Goal: Transaction & Acquisition: Book appointment/travel/reservation

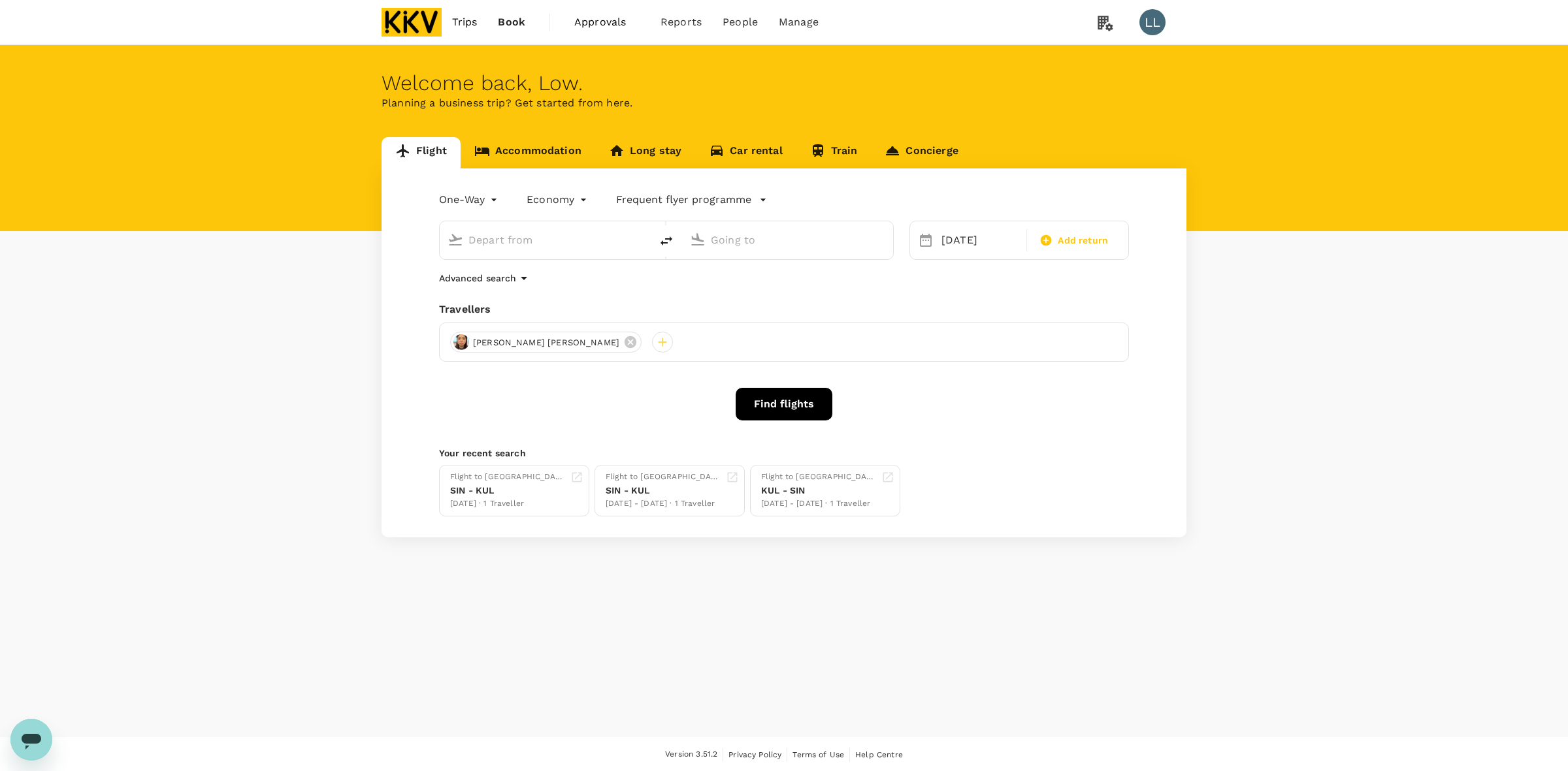
type input "Kuala Lumpur Intl ([GEOGRAPHIC_DATA])"
type input "Singapore Changi (SIN)"
click at [523, 152] on link "Accommodation" at bounding box center [527, 152] width 135 height 31
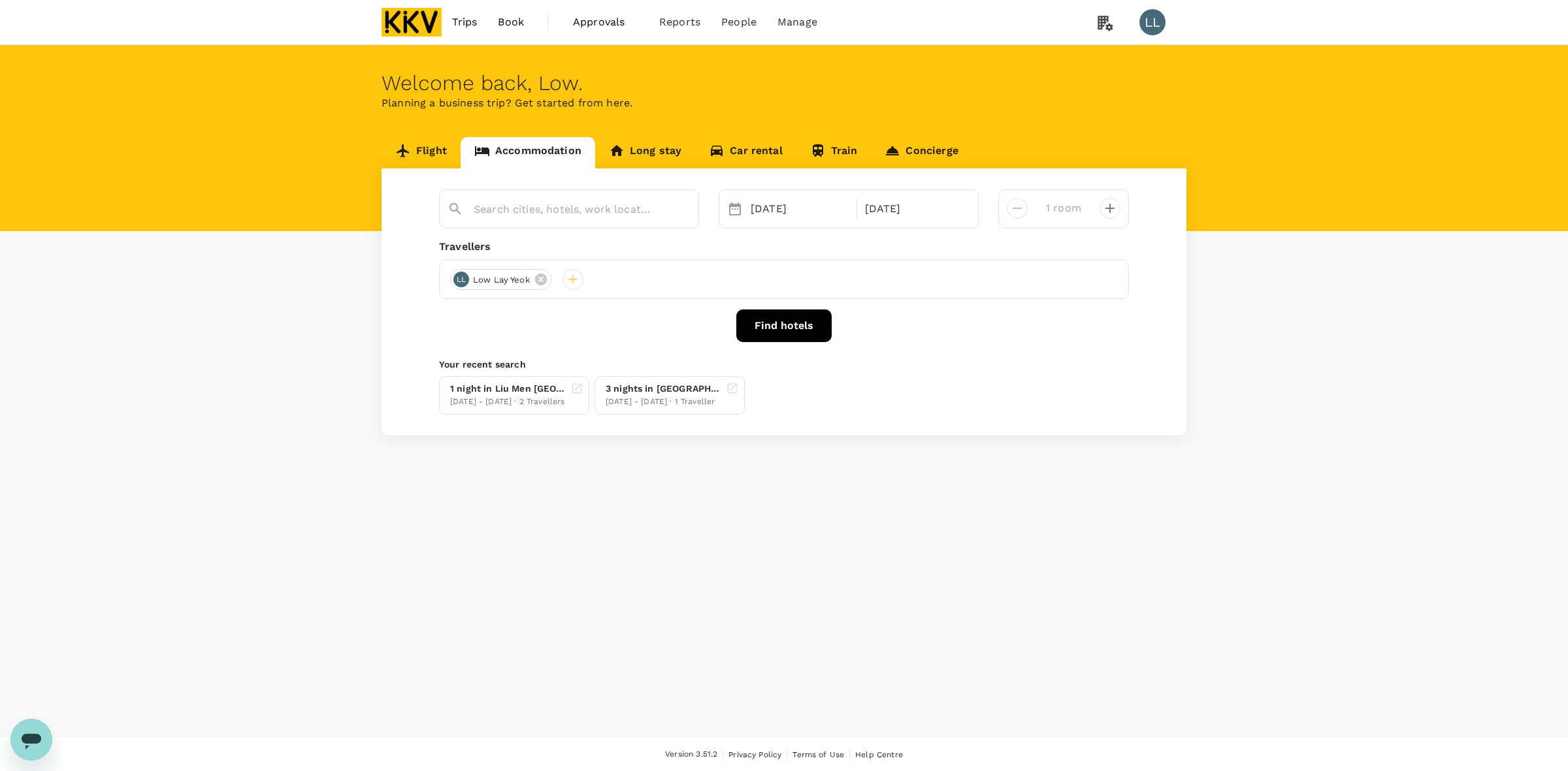
type input "[GEOGRAPHIC_DATA]"
click at [550, 278] on icon at bounding box center [551, 280] width 14 height 14
click at [550, 278] on icon at bounding box center [555, 279] width 12 height 12
click at [462, 281] on div at bounding box center [460, 279] width 21 height 21
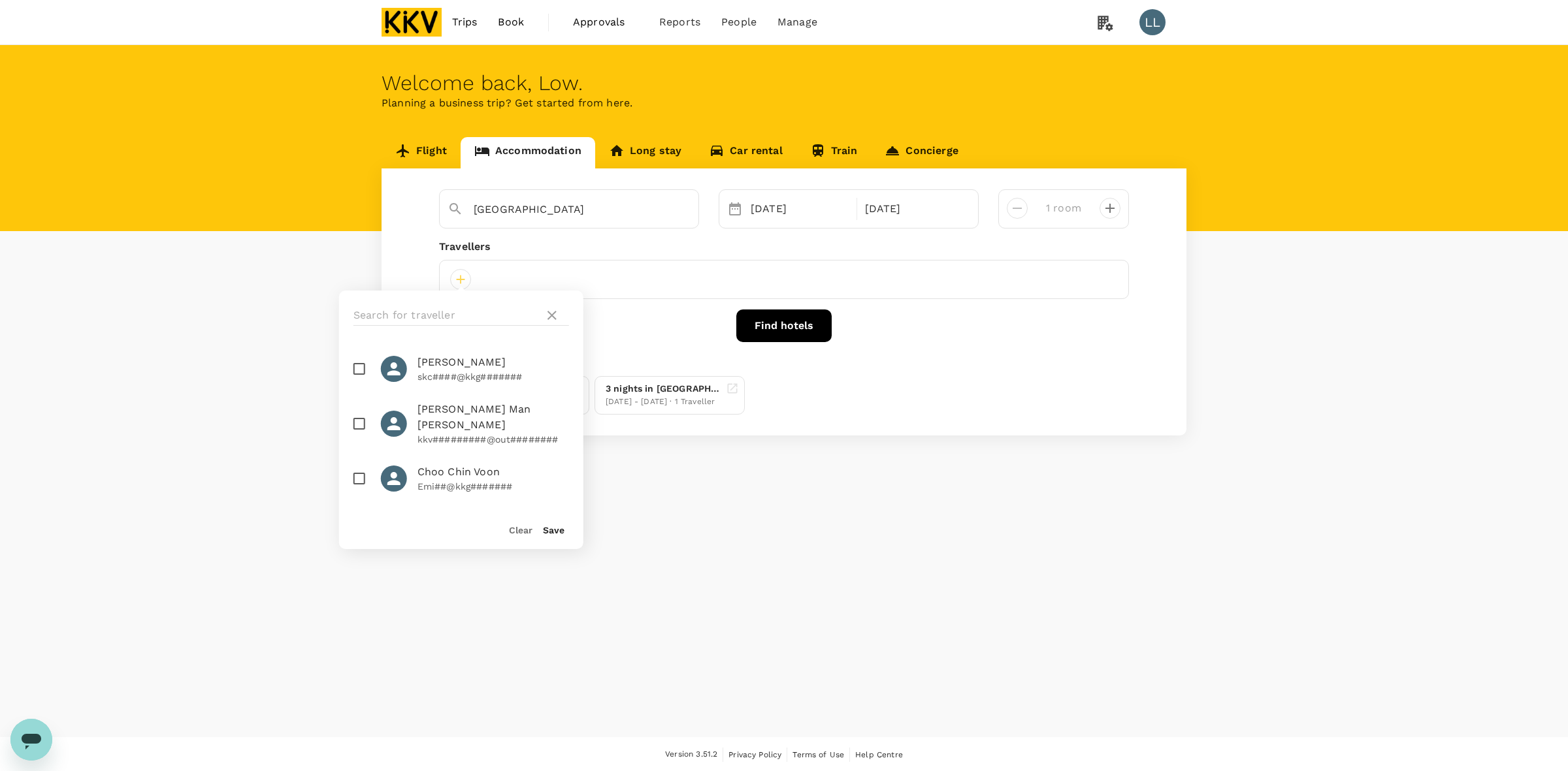
drag, startPoint x: 402, startPoint y: 363, endPoint x: 394, endPoint y: 363, distance: 8.0
click at [401, 363] on icon at bounding box center [394, 369] width 20 height 20
checkbox input "true"
click at [536, 527] on div "Save" at bounding box center [549, 524] width 32 height 26
click at [557, 529] on button "Save" at bounding box center [553, 531] width 21 height 11
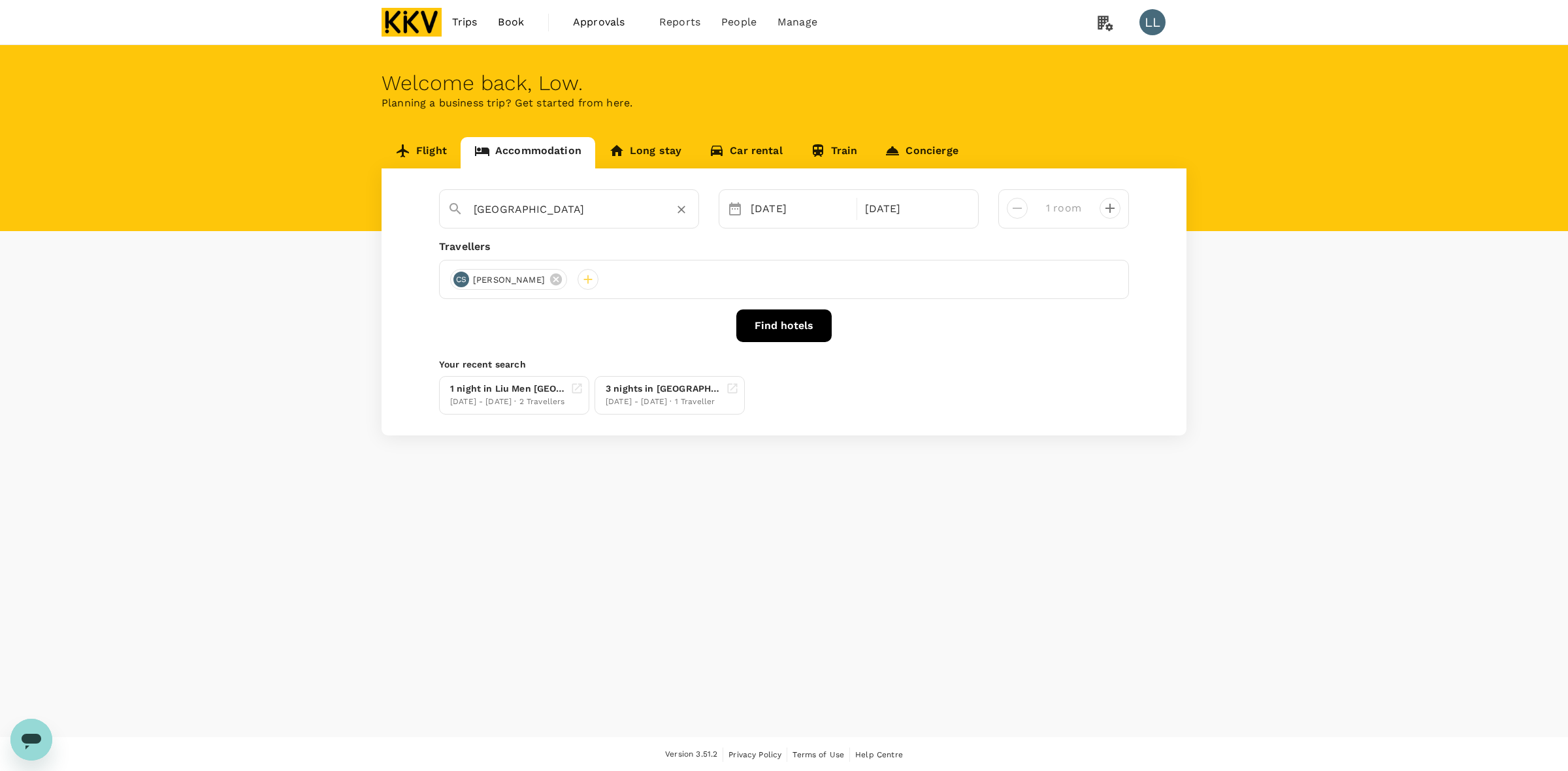
click at [678, 211] on icon "Clear" at bounding box center [681, 209] width 13 height 13
drag, startPoint x: 210, startPoint y: 264, endPoint x: 544, endPoint y: 230, distance: 335.7
click at [237, 256] on div "Flight Accommodation Long stay Car rental Train Concierge [DATE] [DATE] room Tr…" at bounding box center [784, 286] width 1568 height 298
click at [566, 214] on input "text" at bounding box center [564, 209] width 181 height 21
paste input "The Signature Hotel & Serviced Suites [GEOGRAPHIC_DATA]"
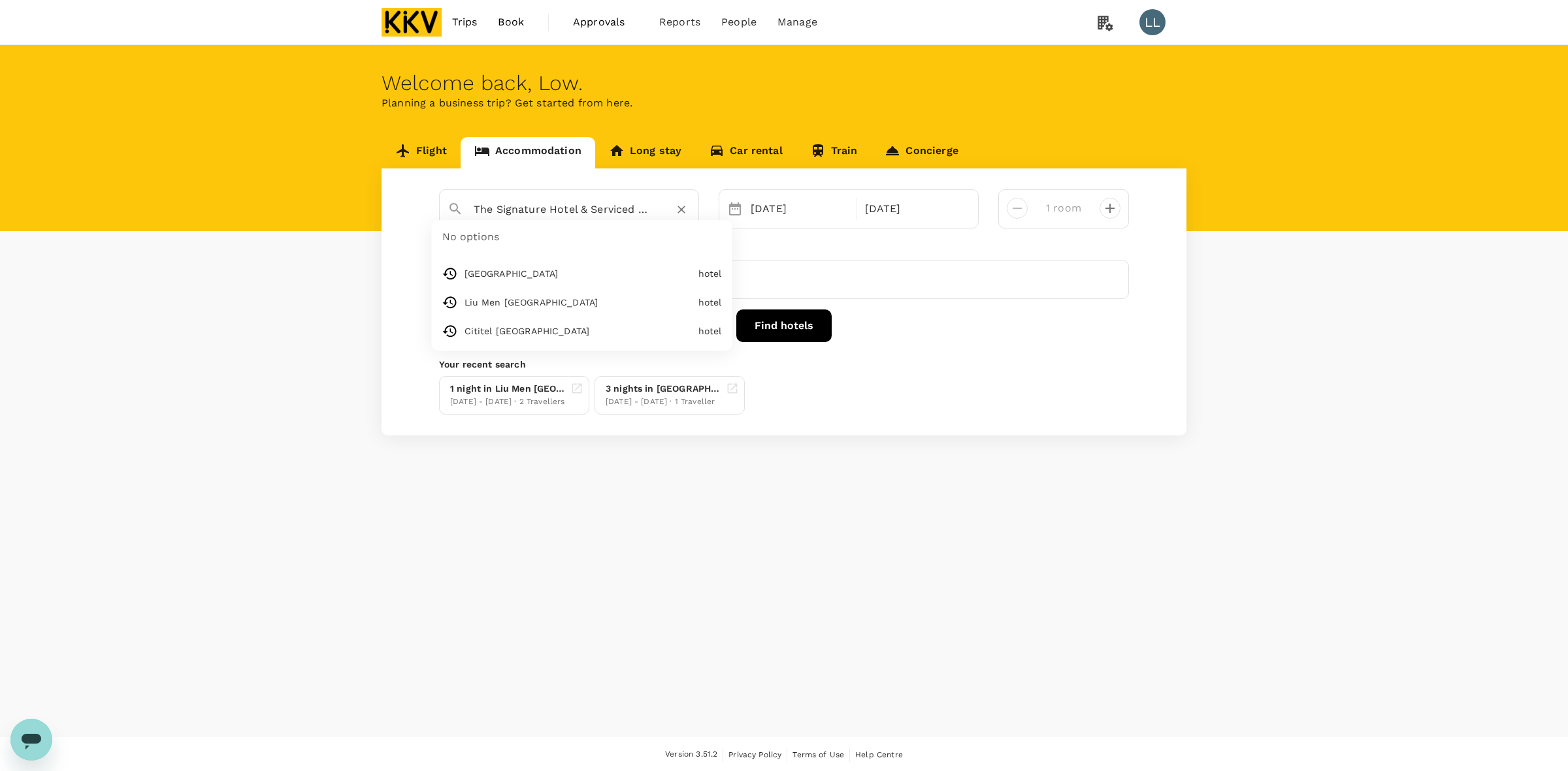
scroll to position [0, 96]
click at [523, 256] on span "Lumpur" at bounding box center [516, 253] width 41 height 13
type input "The Signature Hotel & Serviced Suites [GEOGRAPHIC_DATA]"
click at [823, 213] on div "[DATE]" at bounding box center [799, 208] width 108 height 26
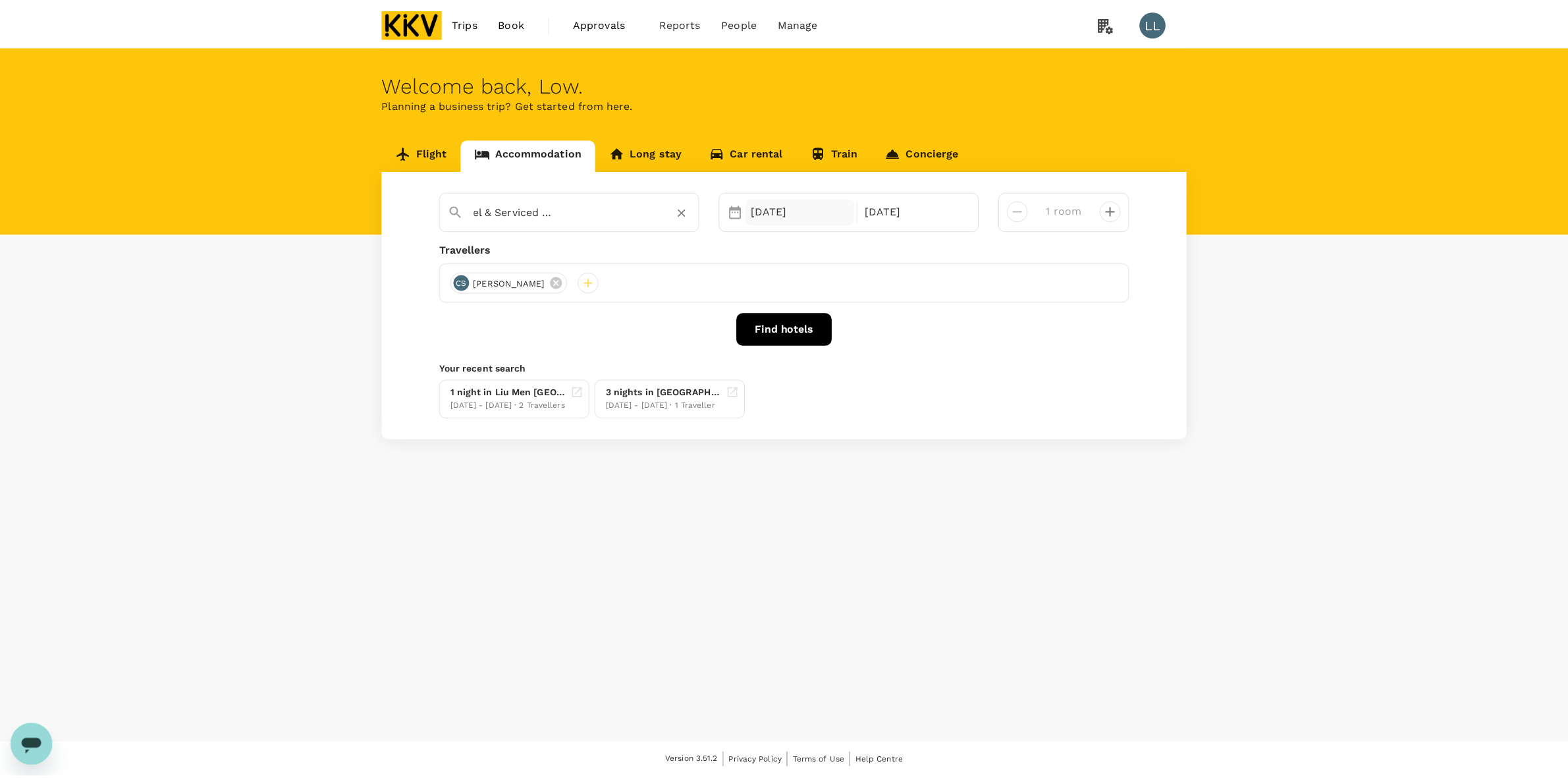
scroll to position [0, 0]
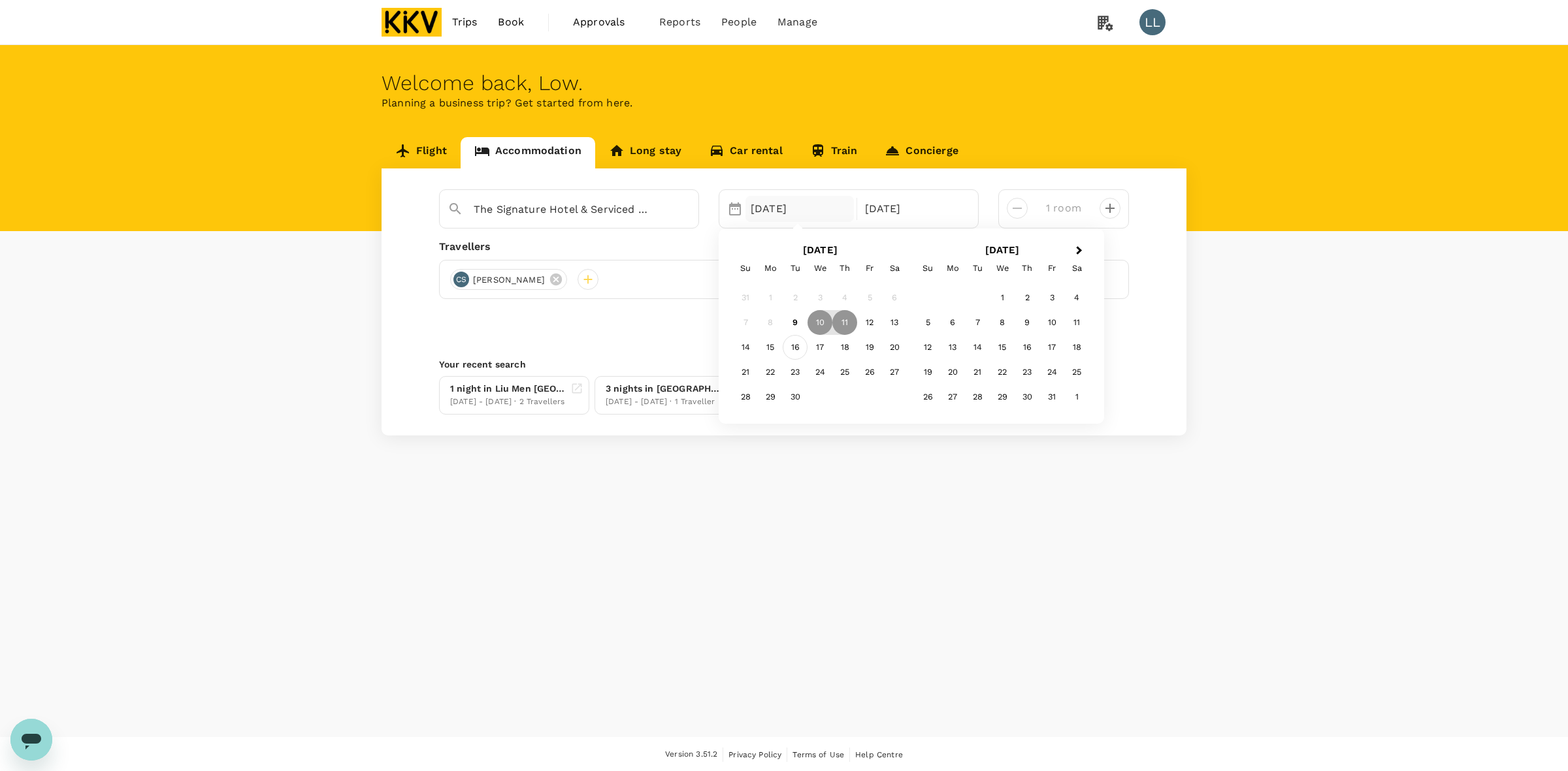
click at [790, 344] on div "16" at bounding box center [796, 348] width 25 height 25
click at [840, 348] on div "18" at bounding box center [845, 348] width 25 height 25
click at [763, 338] on button "Find hotels" at bounding box center [784, 325] width 96 height 33
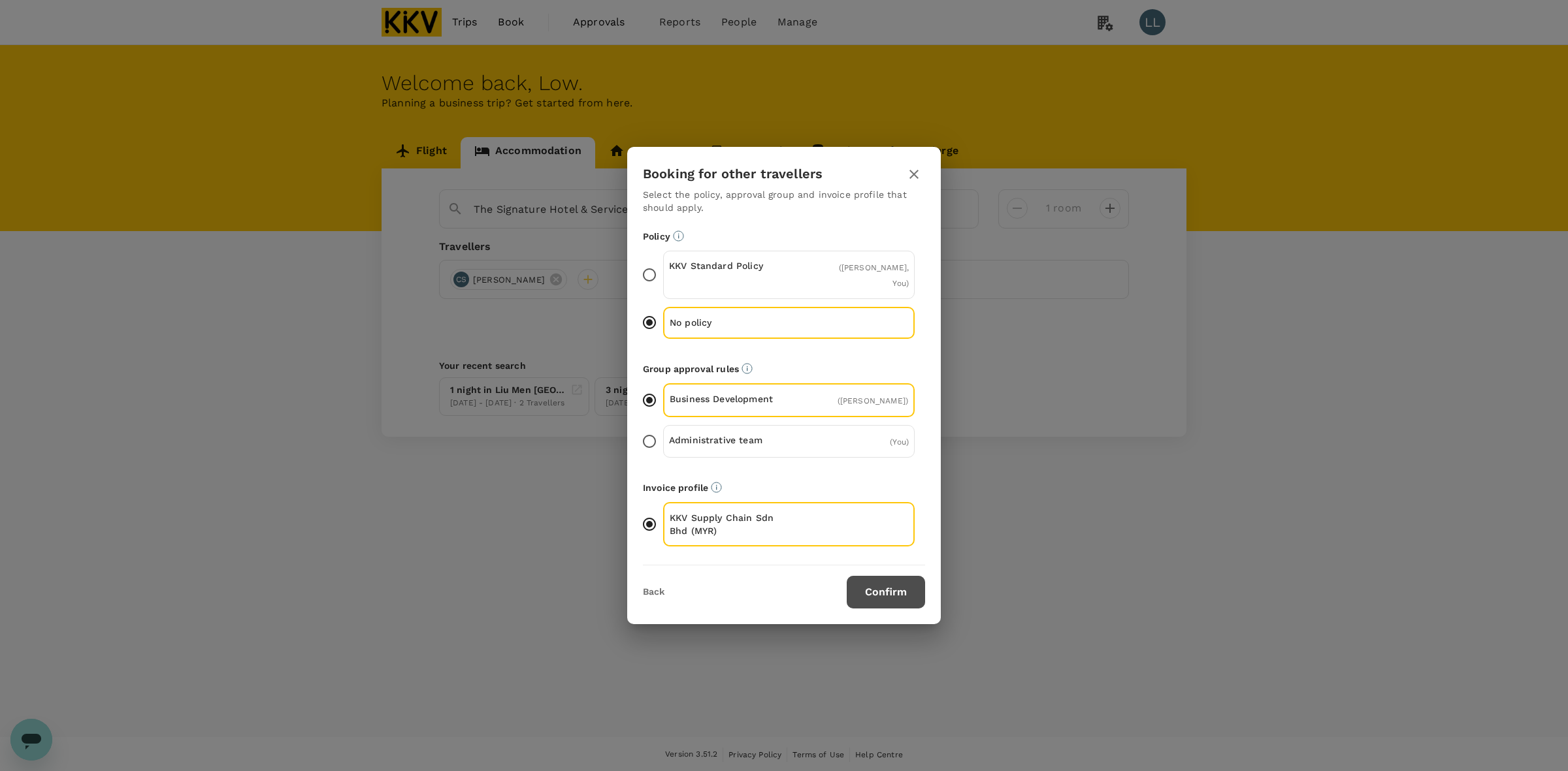
click at [870, 586] on button "Confirm" at bounding box center [886, 592] width 79 height 33
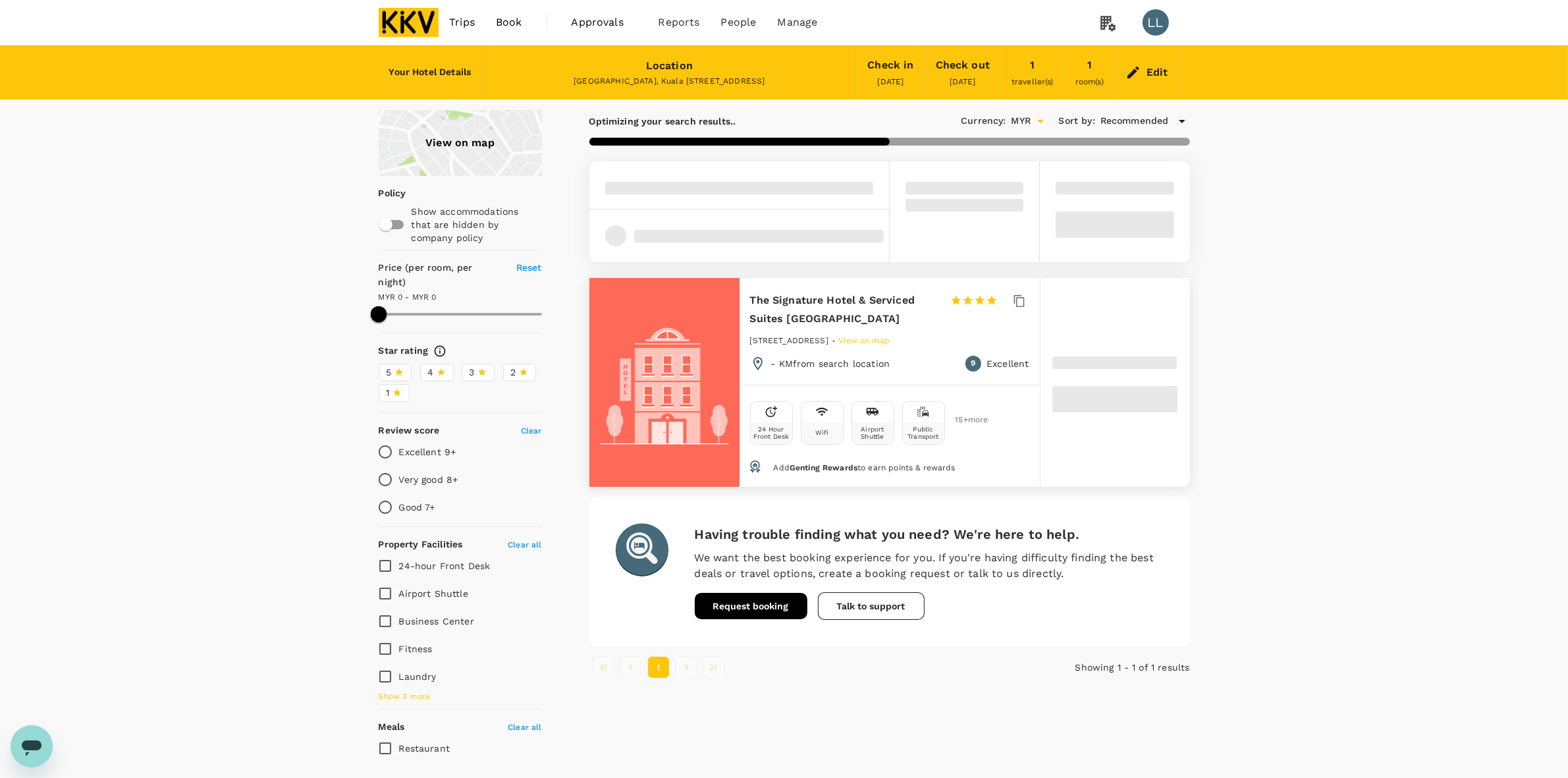
click at [1276, 459] on div "View on map Policy Show accommodations that are hidden by company policy Price …" at bounding box center [784, 436] width 1568 height 653
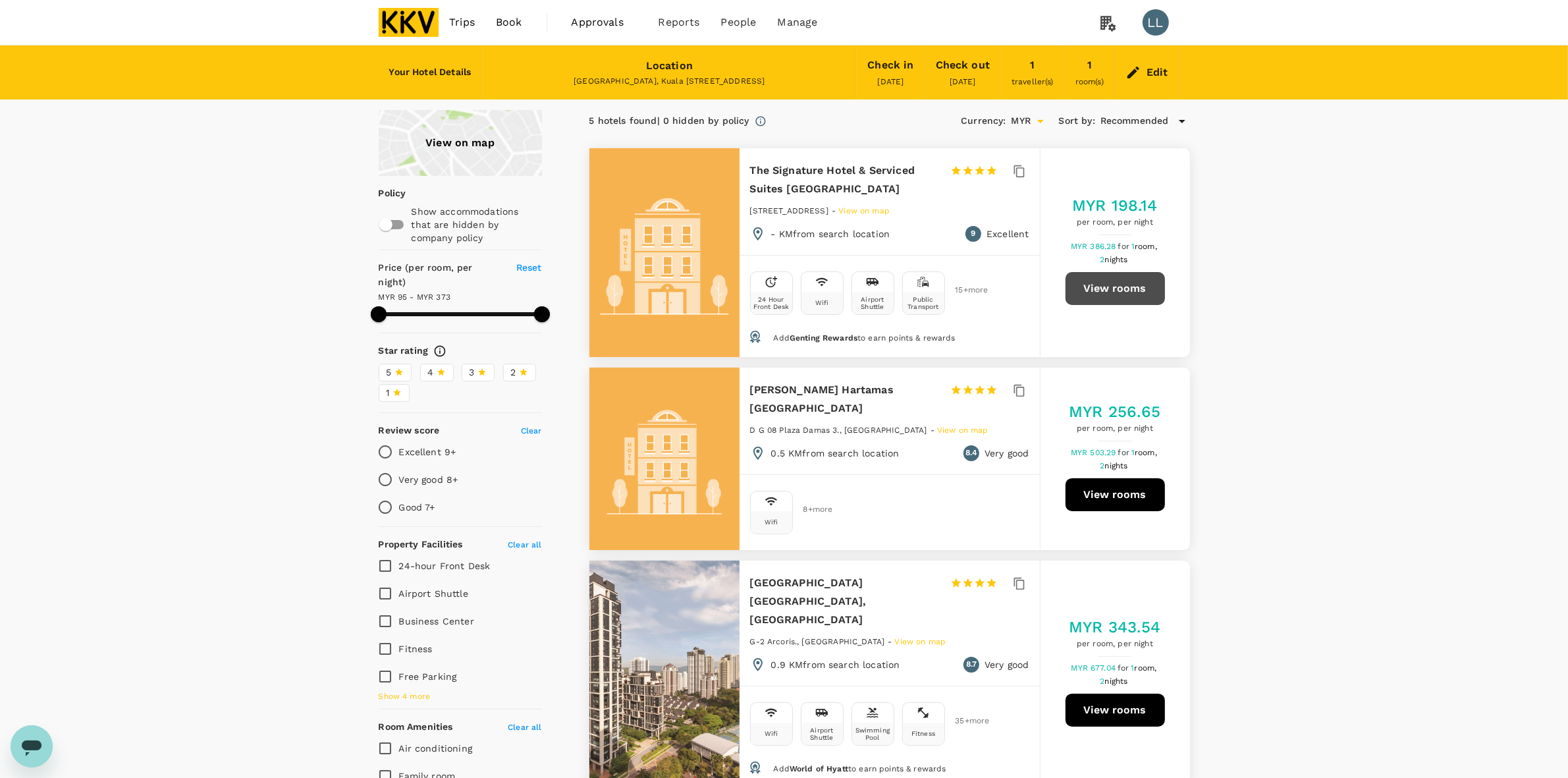
click at [1128, 283] on button "View rooms" at bounding box center [1115, 288] width 99 height 33
type input "372.26"
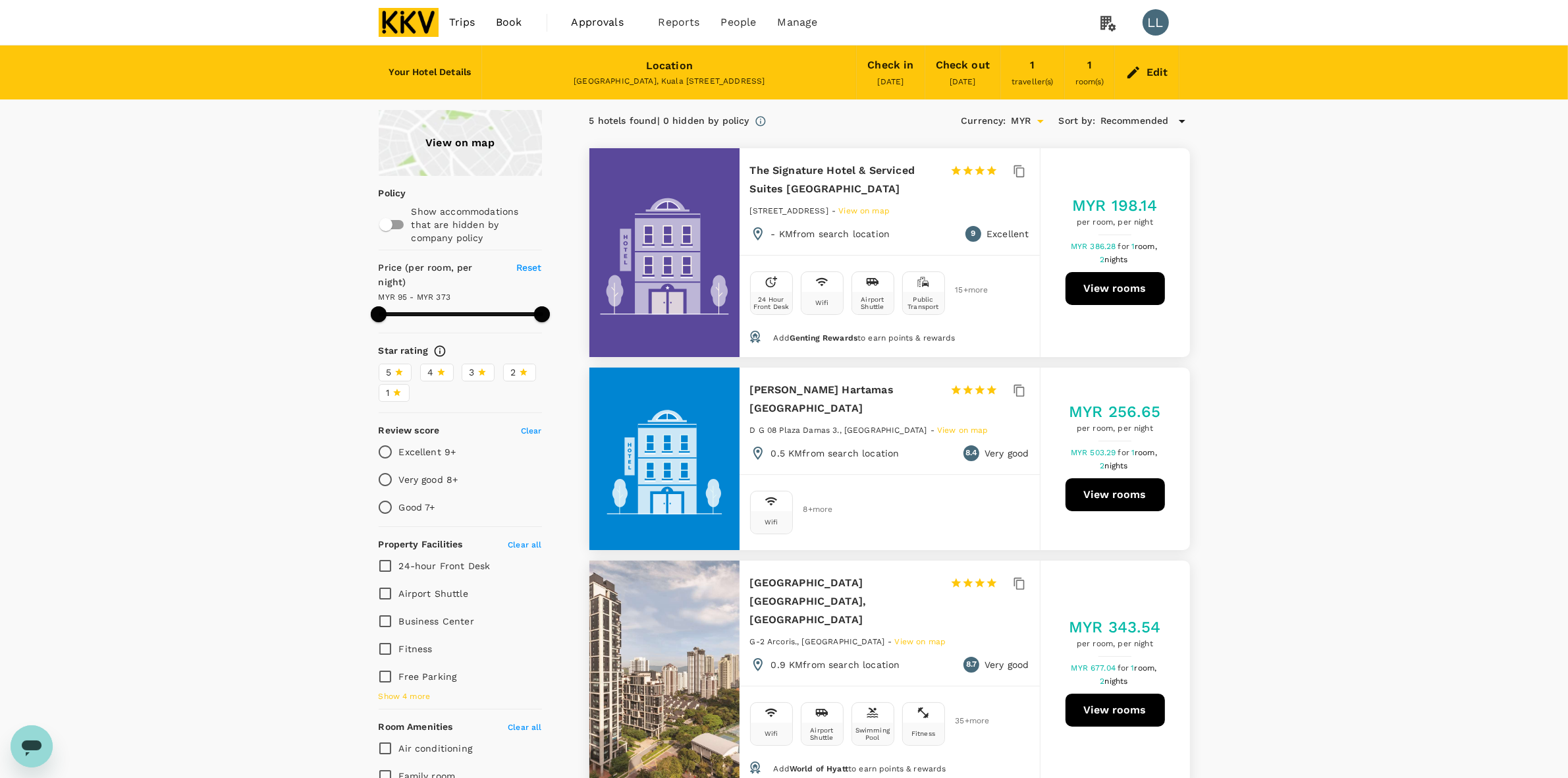
click at [1242, 270] on div "View on map Policy Show accommodations that are hidden by company policy Price …" at bounding box center [784, 771] width 1568 height 1323
click at [1242, 308] on div "View on map Policy Show accommodations that are hidden by company policy Price …" at bounding box center [784, 771] width 1568 height 1323
click at [1246, 417] on div "View on map Policy Show accommodations that are hidden by company policy Price …" at bounding box center [784, 771] width 1568 height 1323
click at [1250, 251] on div "View on map Policy Show accommodations that are hidden by company policy Price …" at bounding box center [784, 771] width 1568 height 1323
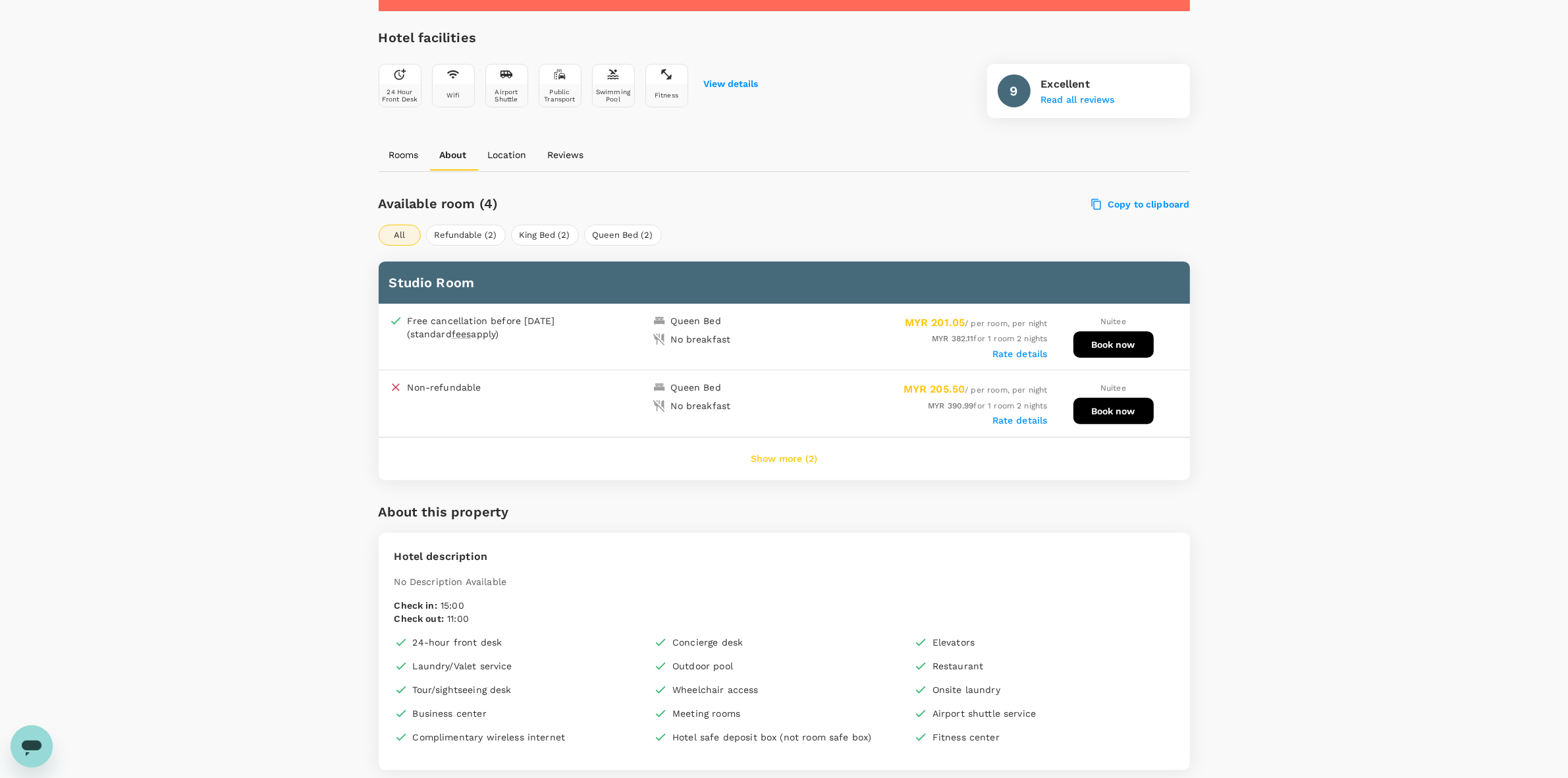
scroll to position [412, 0]
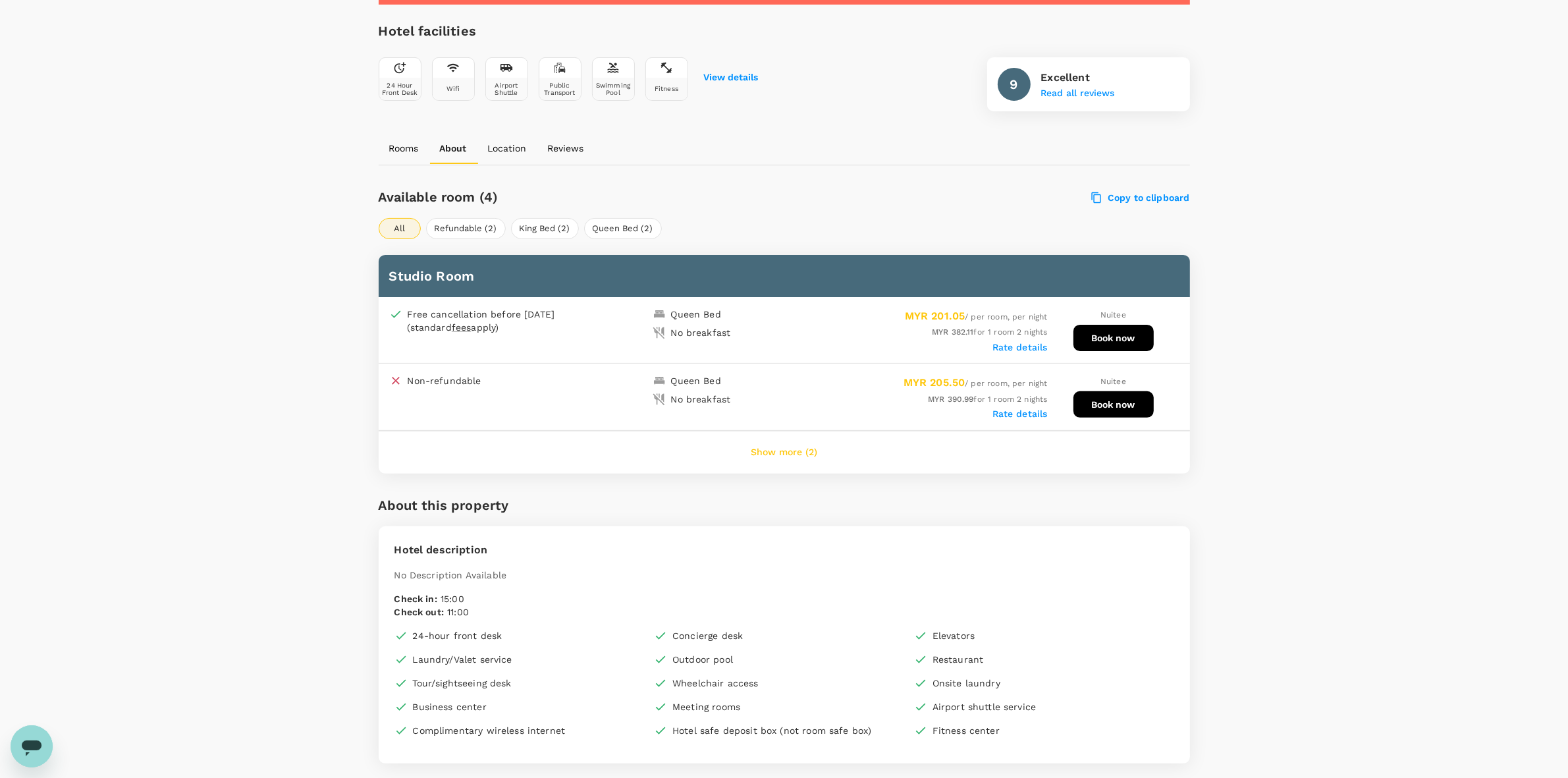
click at [1320, 334] on div "Your Hotel Details Check in [DATE] Check out [DATE] 1 traveller(s) 1 room(s) Ed…" at bounding box center [784, 728] width 1568 height 2190
click at [1332, 452] on div "Your Hotel Details Check in [DATE] Check out [DATE] 1 traveller(s) 1 room(s) Ed…" at bounding box center [784, 728] width 1568 height 2190
click at [791, 445] on button "Show more (2)" at bounding box center [784, 453] width 104 height 32
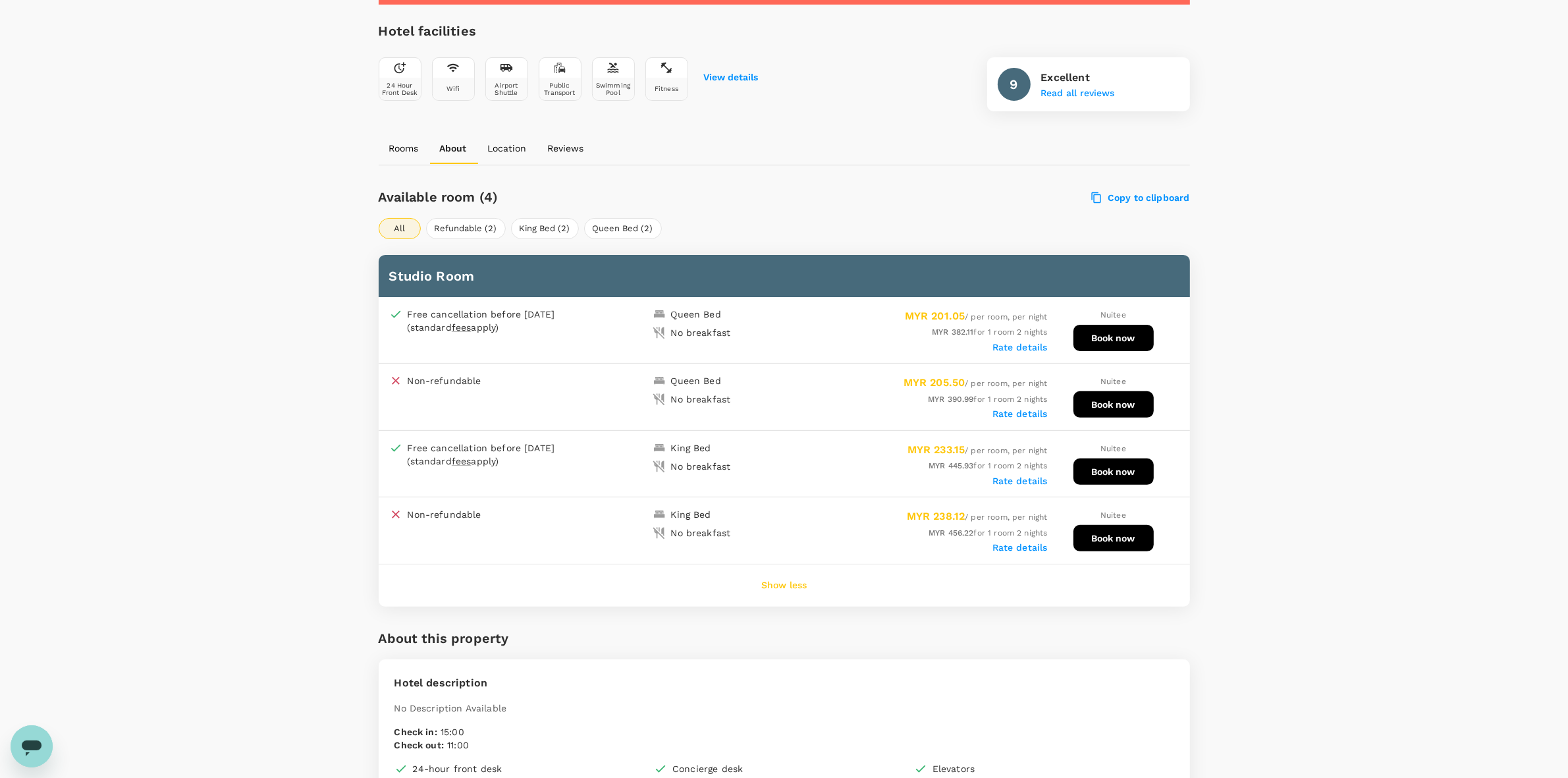
click at [1006, 476] on label "Rate details" at bounding box center [1019, 481] width 55 height 11
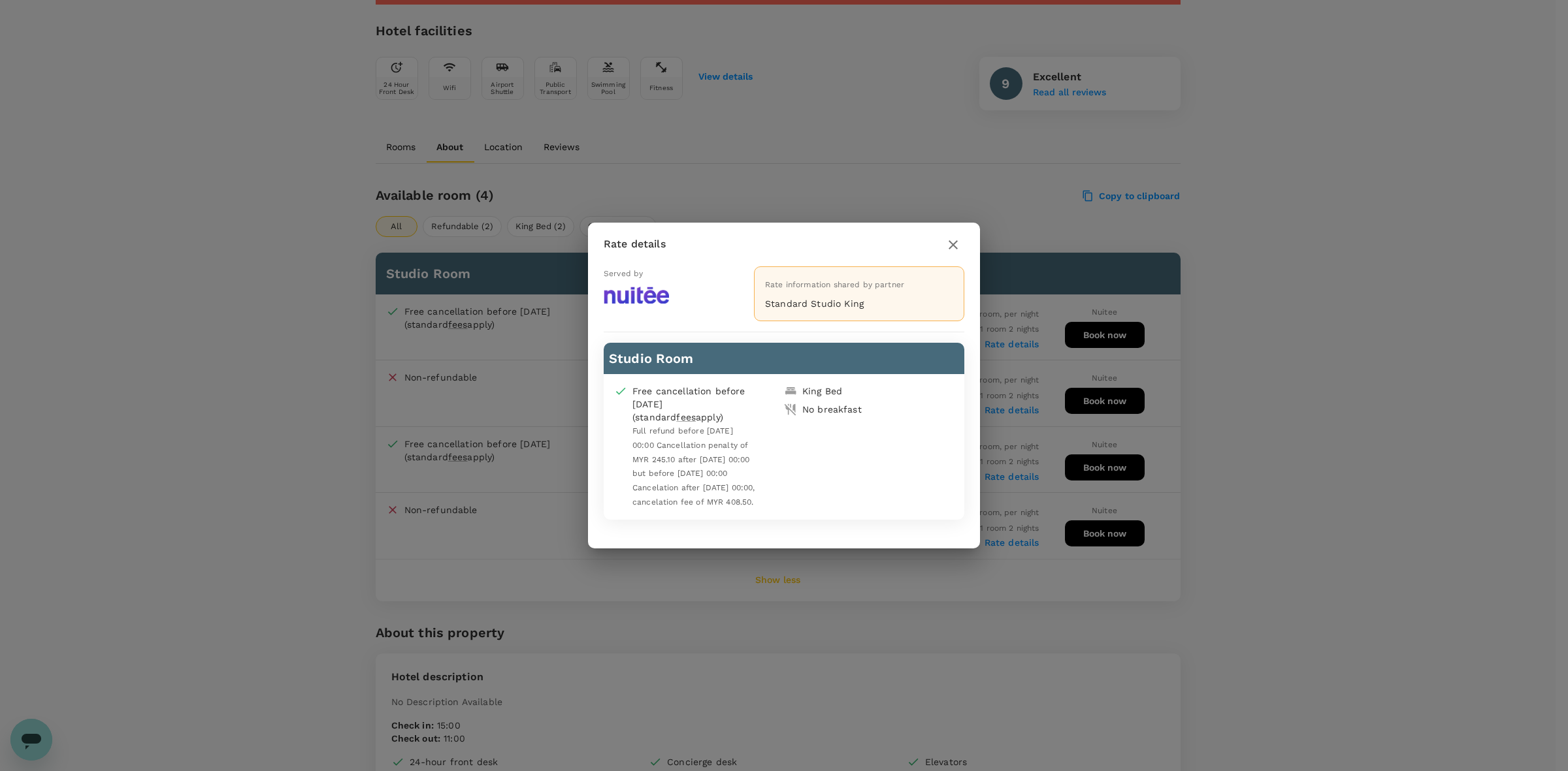
click at [1336, 405] on div "Rate details Served by Rate information shared by partner Standard Studio King …" at bounding box center [784, 385] width 1568 height 771
click at [952, 243] on icon "button" at bounding box center [953, 245] width 9 height 9
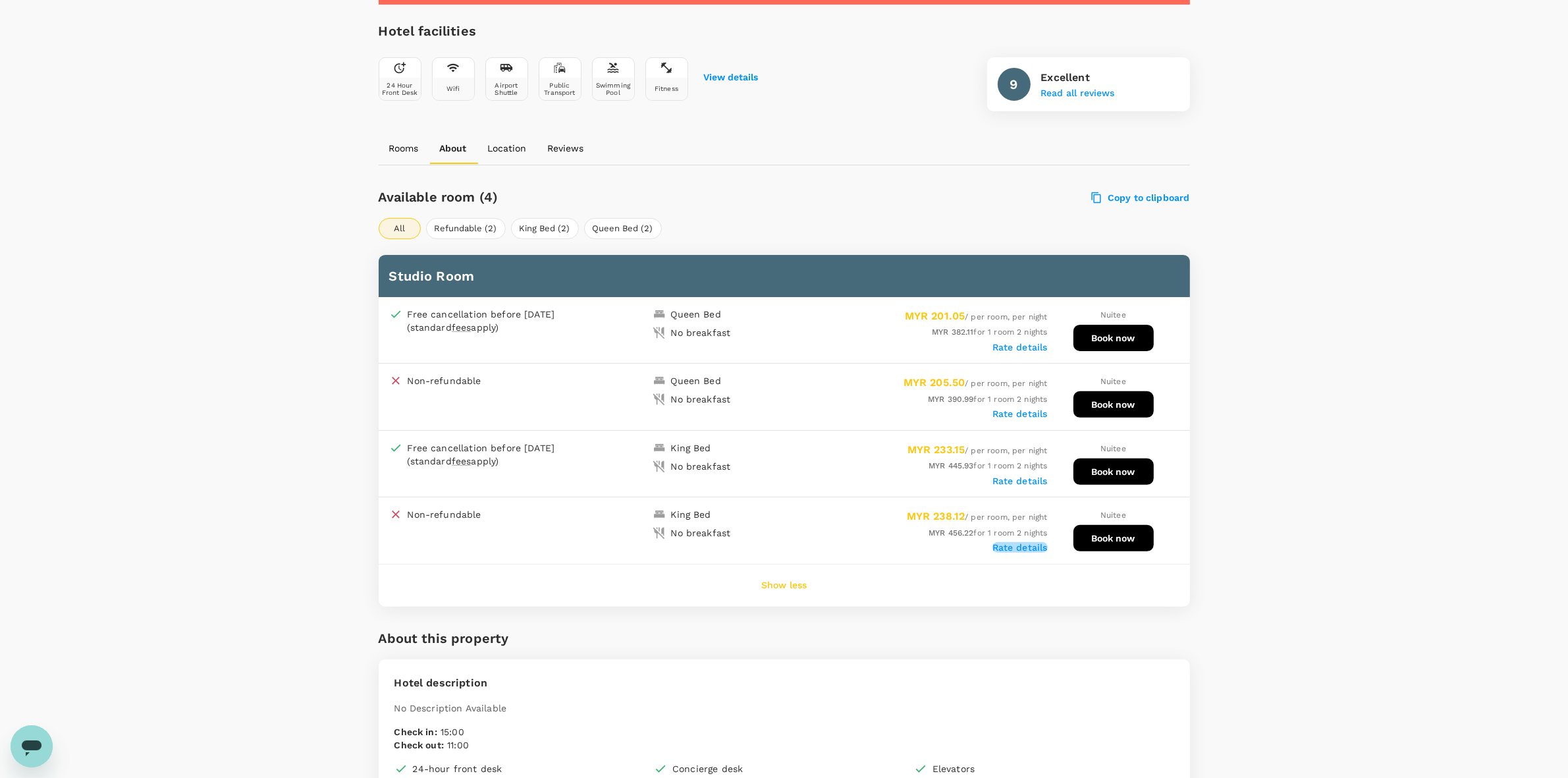
click at [1016, 542] on label "Rate details" at bounding box center [1019, 547] width 55 height 11
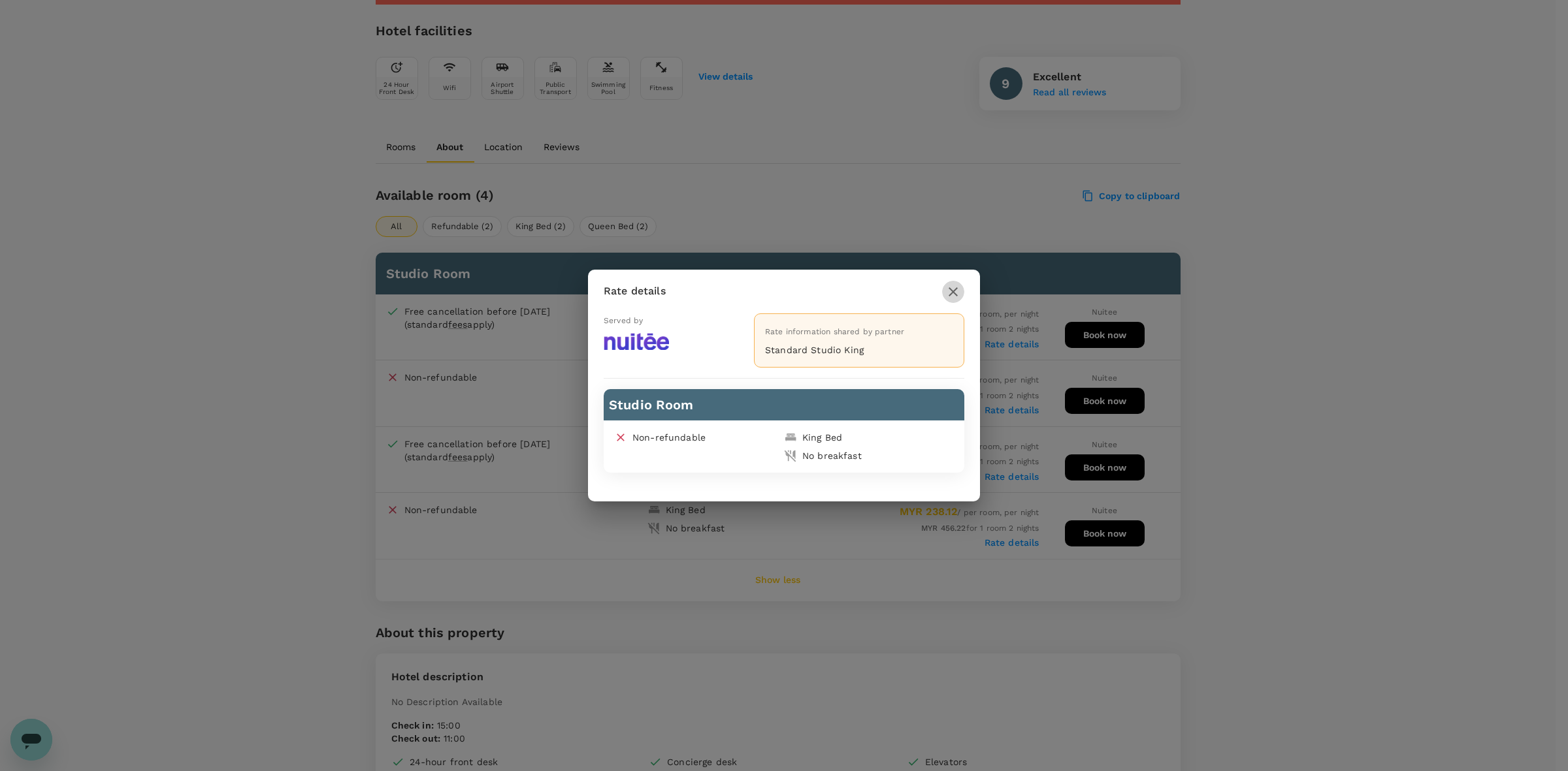
click at [948, 290] on icon "button" at bounding box center [954, 292] width 16 height 16
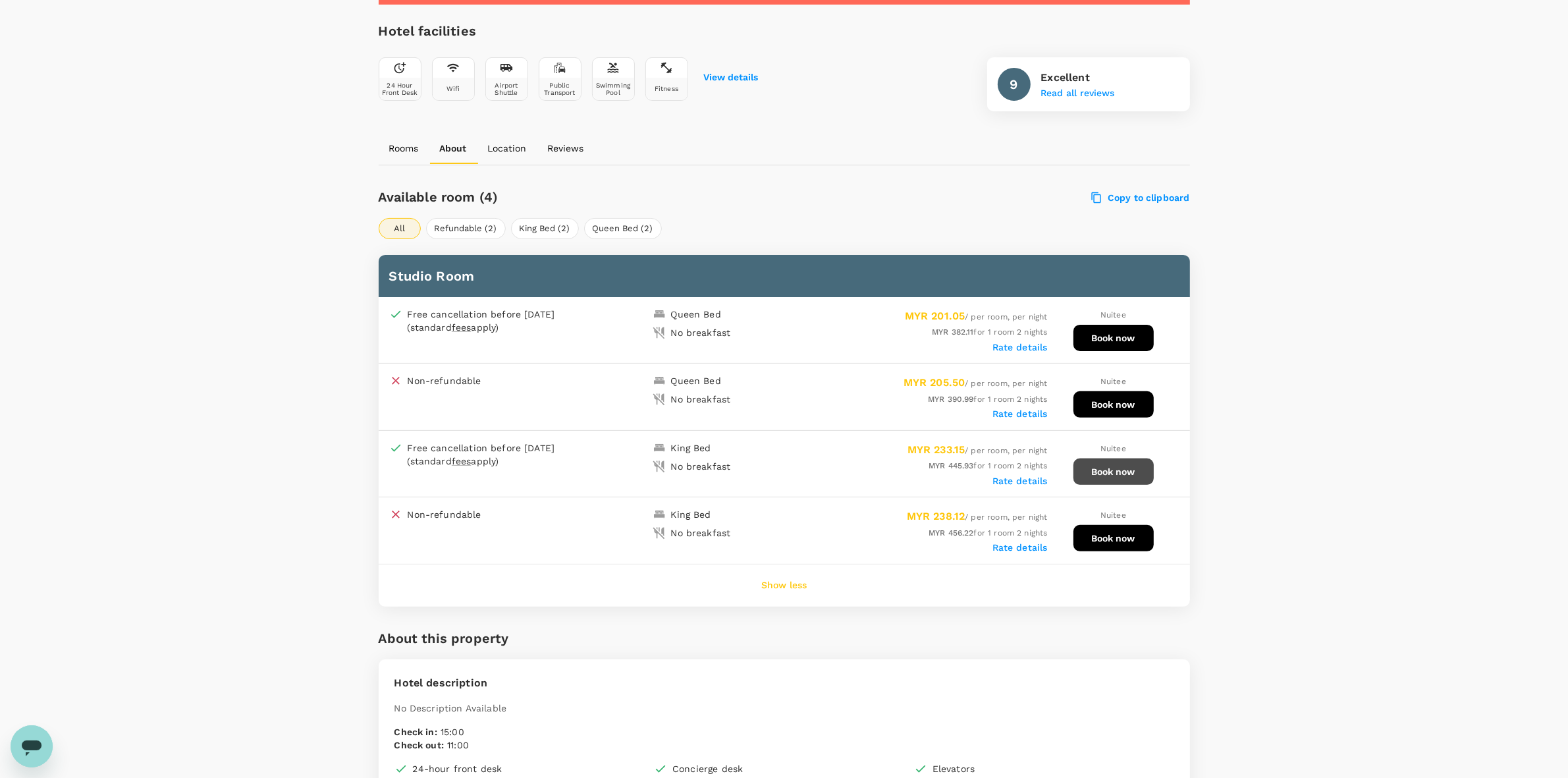
click at [1121, 462] on button "Book now" at bounding box center [1113, 471] width 80 height 26
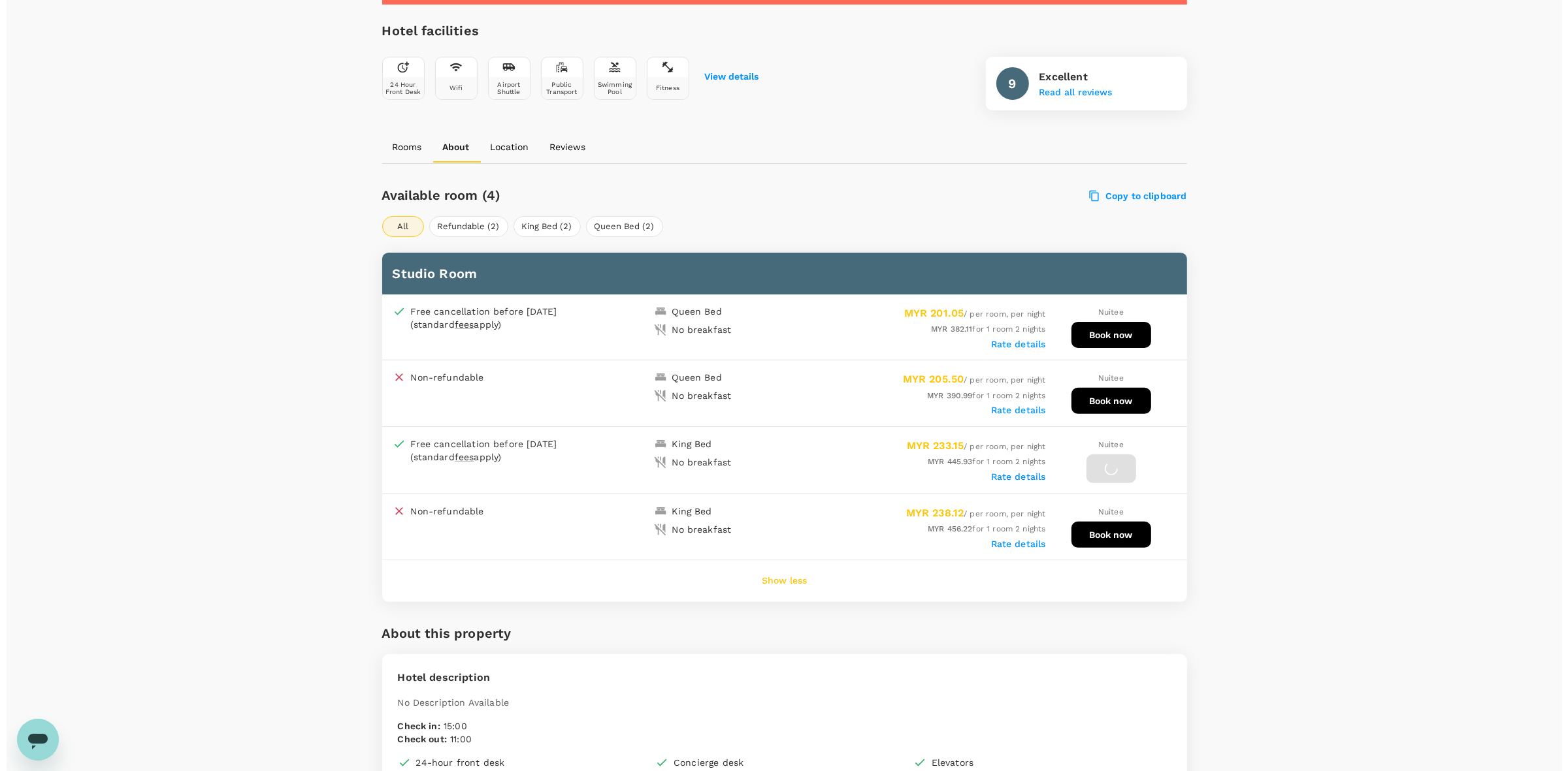
scroll to position [0, 0]
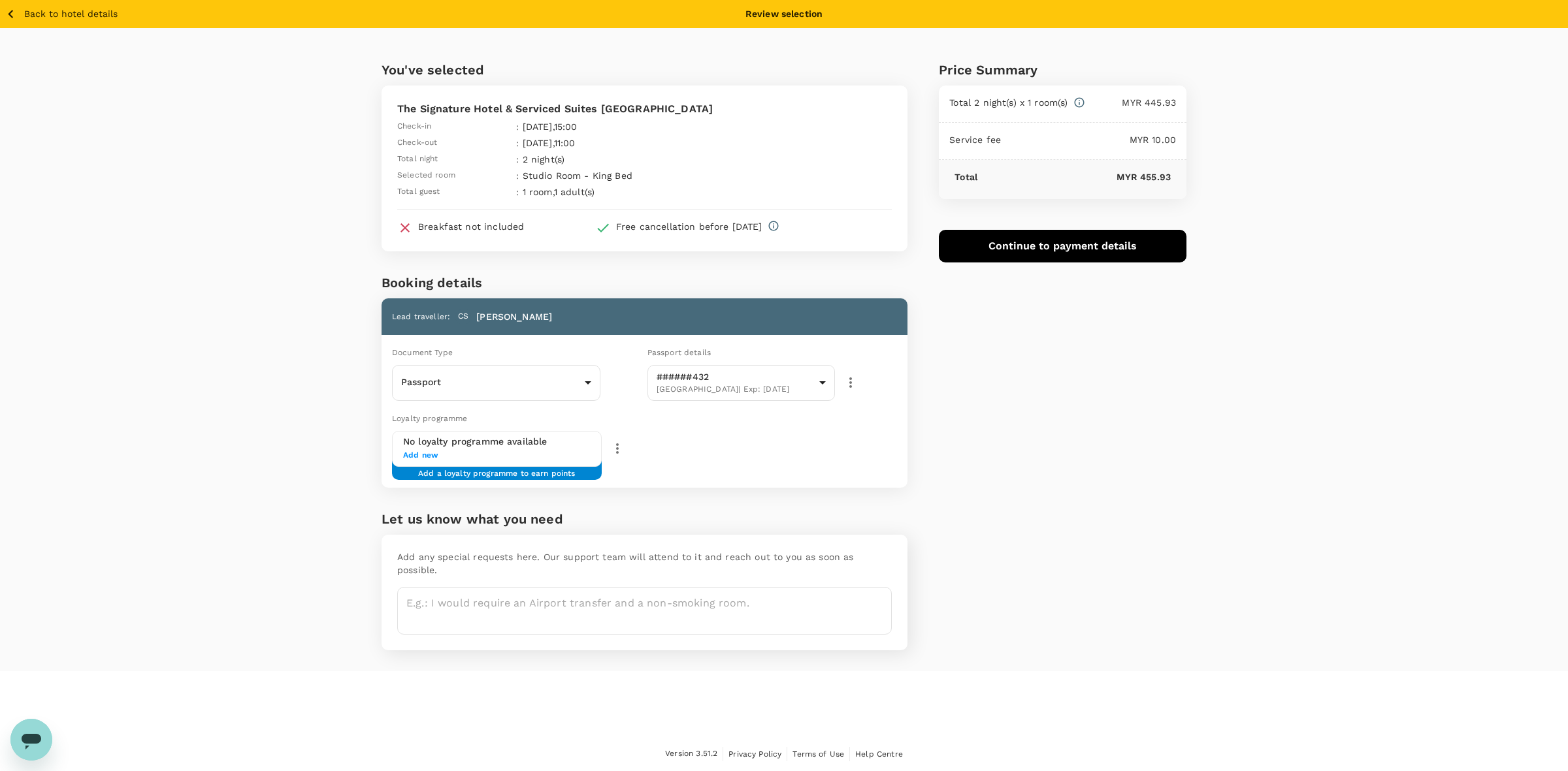
click at [1494, 333] on div "You've selected The Signature Hotel & Serviced Suites Kuala Lumpur Check-in : 1…" at bounding box center [784, 349] width 1568 height 643
click at [485, 390] on body "Back to hotel details Review selection You've selected The Signature Hotel & Se…" at bounding box center [784, 386] width 1568 height 772
click at [448, 433] on li "ID card" at bounding box center [496, 439] width 208 height 21
type input "Id card"
drag, startPoint x: 1118, startPoint y: 410, endPoint x: 1108, endPoint y: 409, distance: 10.0
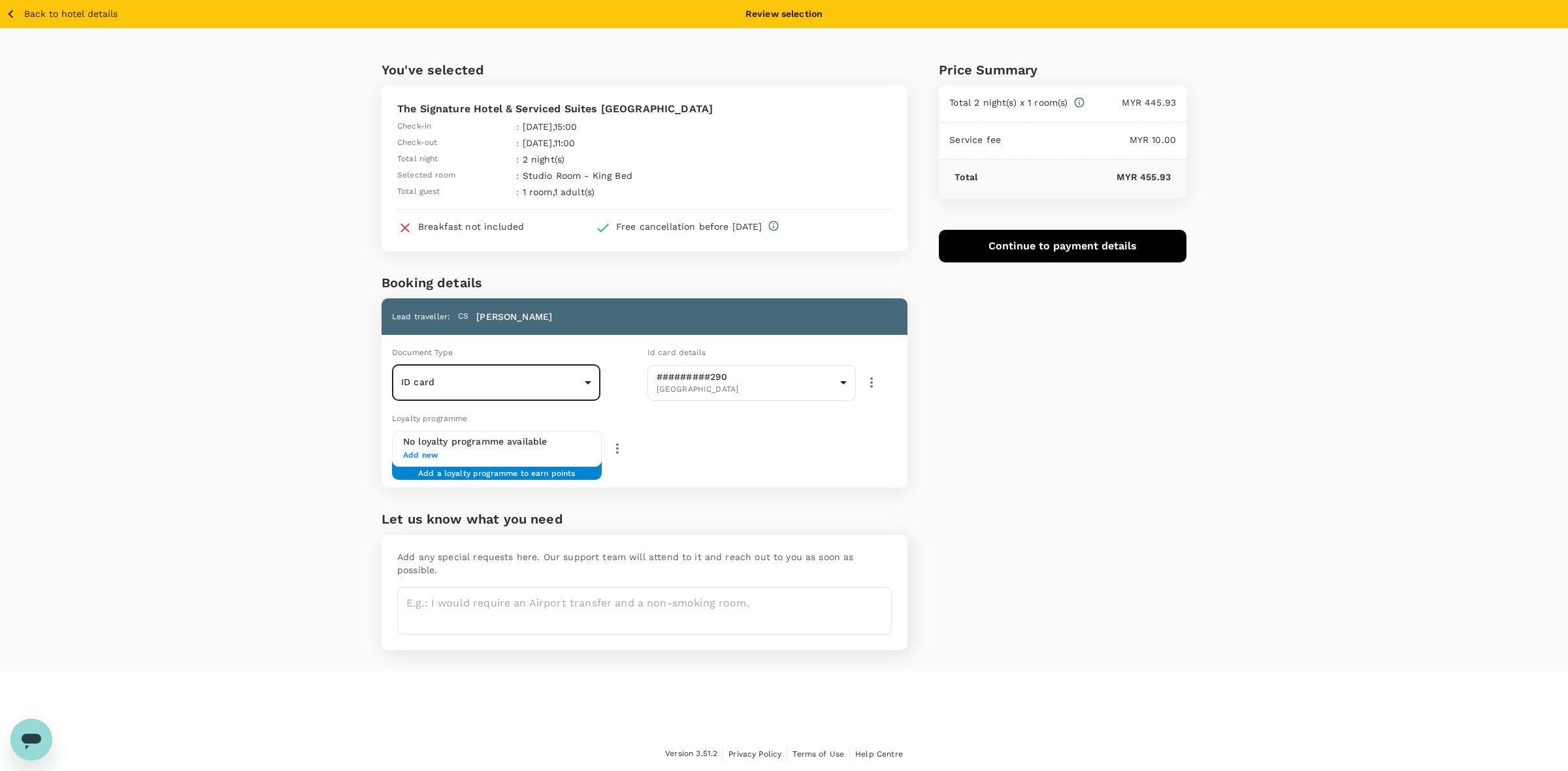
click at [1117, 409] on div "Price Summary Total 2 night(s) x 1 room(s) MYR 445.93 Service fee MYR 10.00 Tot…" at bounding box center [1047, 349] width 279 height 643
click at [951, 367] on div "Price Summary Total 2 night(s) x 1 room(s) MYR 445.93 Service fee MYR 10.00 Tot…" at bounding box center [1047, 349] width 279 height 643
drag, startPoint x: 1024, startPoint y: 490, endPoint x: 1021, endPoint y: 478, distance: 12.4
click at [1024, 490] on div "Price Summary Total 2 night(s) x 1 room(s) MYR 445.93 Service fee MYR 10.00 Tot…" at bounding box center [1047, 349] width 279 height 643
drag, startPoint x: 1278, startPoint y: 112, endPoint x: 1194, endPoint y: 190, distance: 114.6
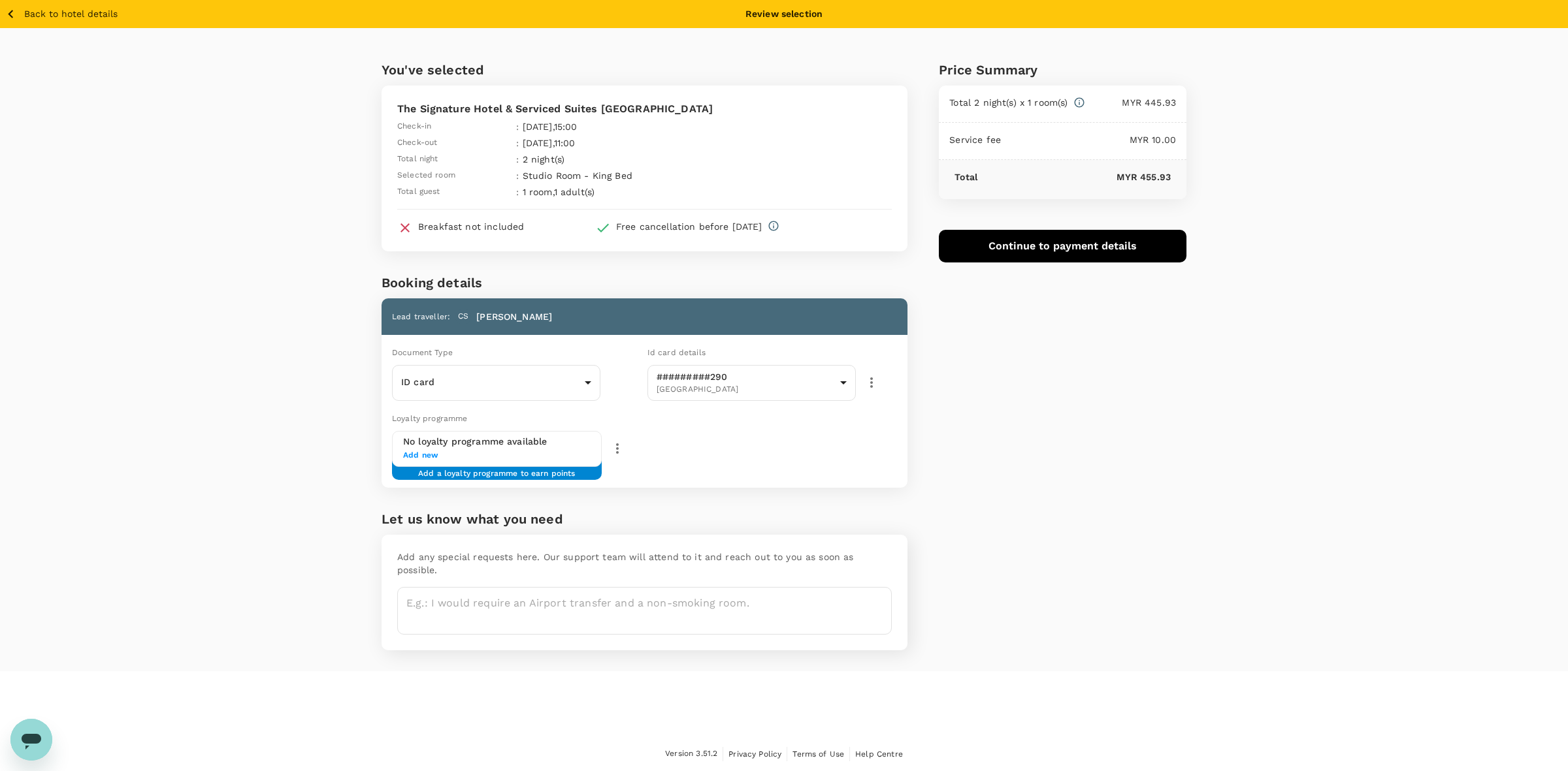
click at [1278, 113] on div "You've selected The Signature Hotel & Serviced Suites Kuala Lumpur Check-in : 1…" at bounding box center [784, 349] width 1568 height 643
click at [1092, 248] on button "Continue to payment details" at bounding box center [1062, 246] width 248 height 33
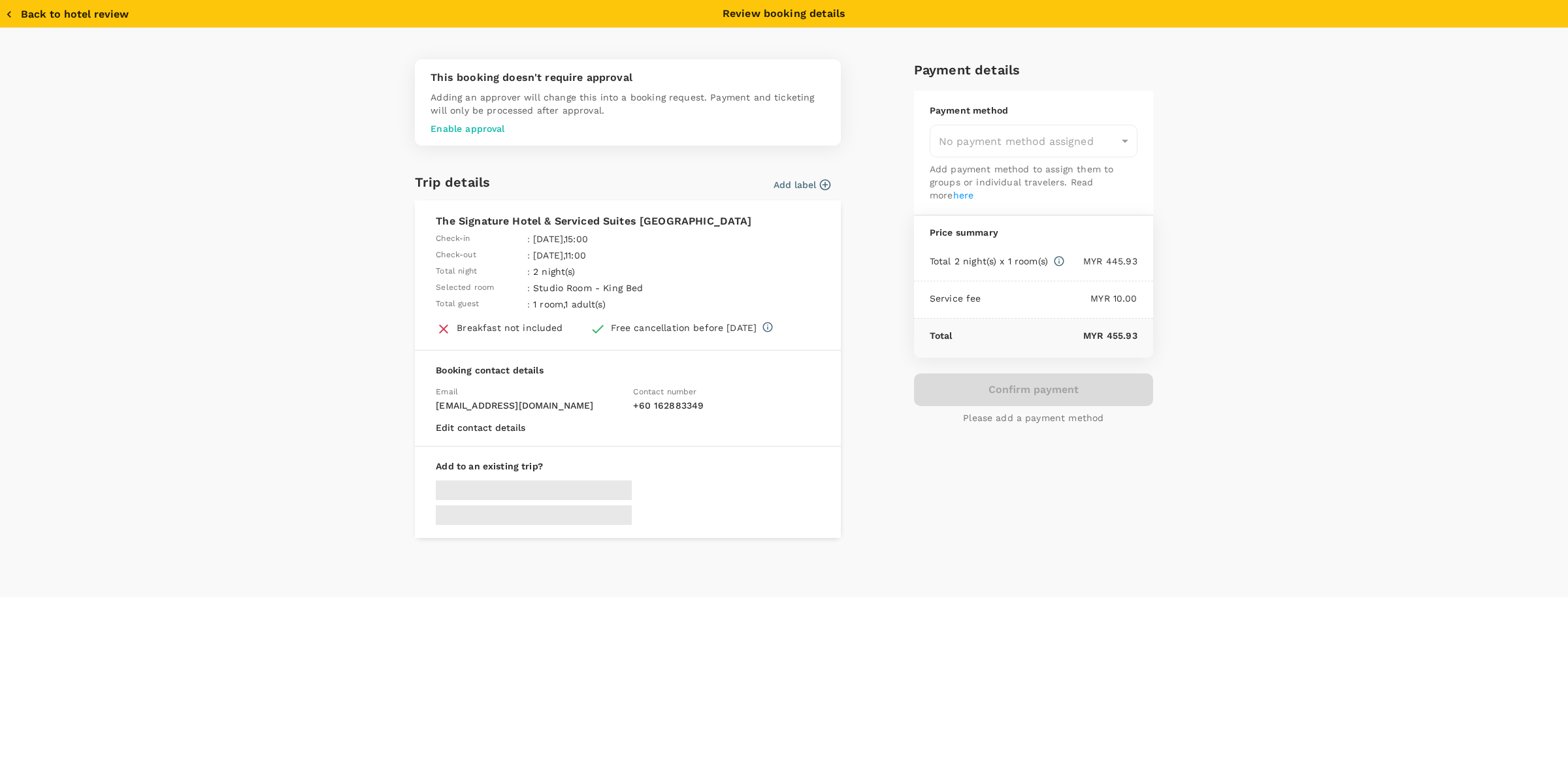
type input "9e431c6f-2823-4cc2-be3e-fbfab332714f"
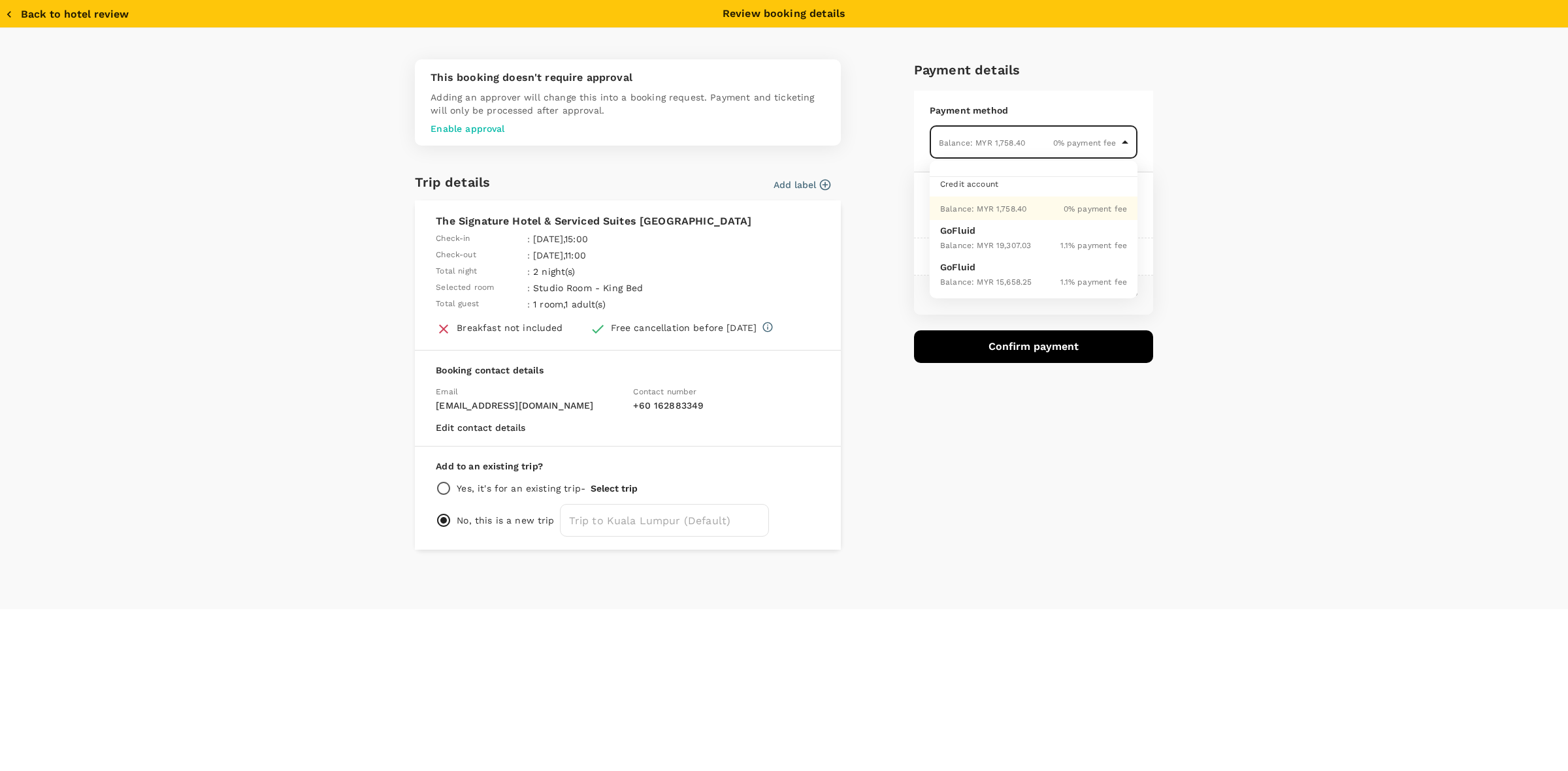
click at [982, 138] on body "Back to hotel details Review selection You've selected The Signature Hotel & Se…" at bounding box center [784, 386] width 1568 height 772
click at [1000, 206] on span "Balance : MYR 1,758.40" at bounding box center [983, 209] width 86 height 9
click at [1297, 256] on div "This booking doesn't require approval Adding an approver will change this into …" at bounding box center [784, 318] width 1568 height 581
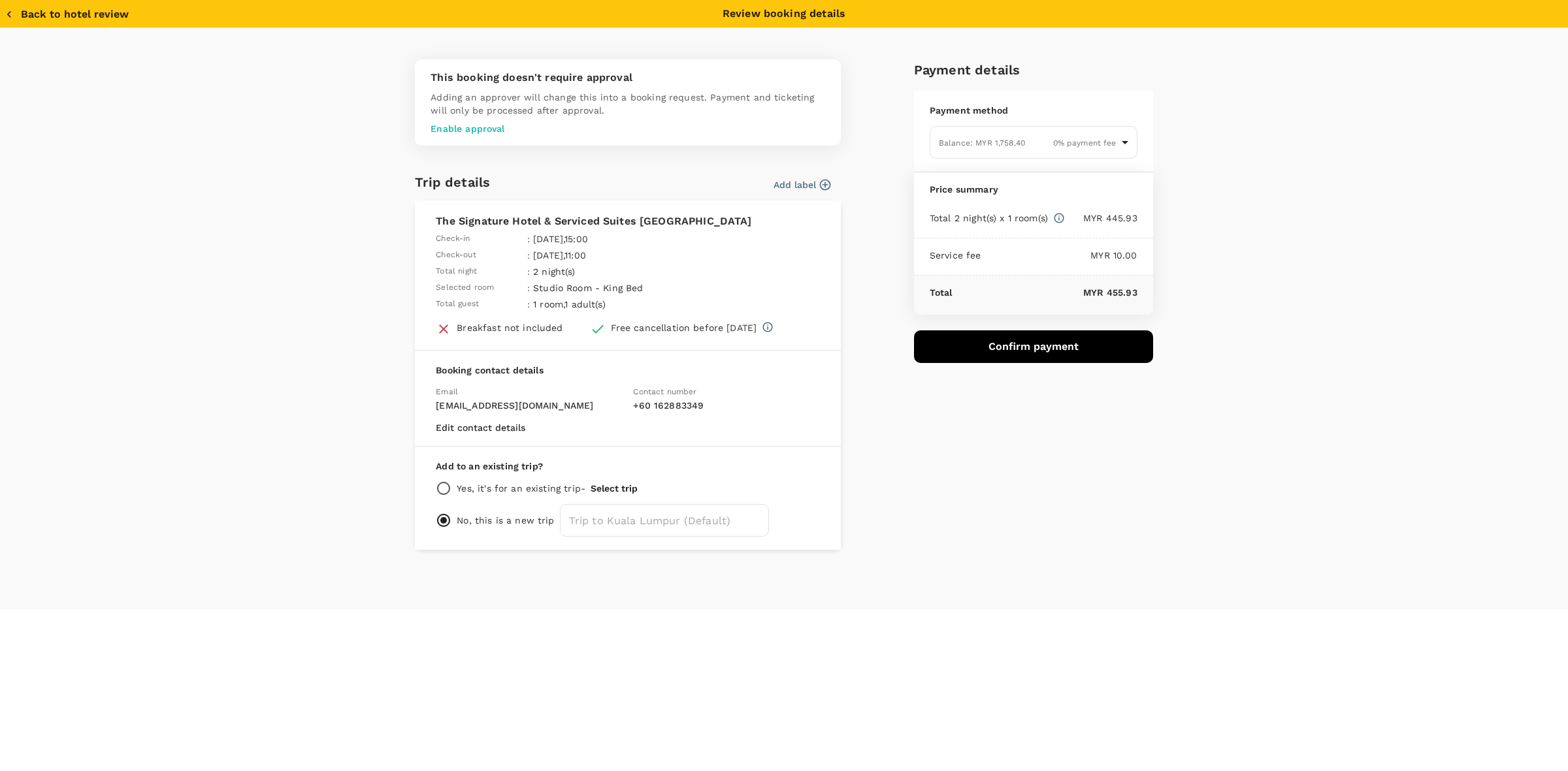
click at [975, 477] on div "Payment details Payment method Balance : MYR 1,758.40 0 % payment fee 9e431c6f-…" at bounding box center [1028, 299] width 249 height 501
click at [867, 428] on div "This booking doesn't require approval Adding an approver will change this into …" at bounding box center [778, 299] width 748 height 501
click at [871, 515] on div "This booking doesn't require approval Adding an approver will change this into …" at bounding box center [778, 299] width 748 height 501
click at [994, 348] on button "Confirm payment" at bounding box center [1033, 347] width 239 height 33
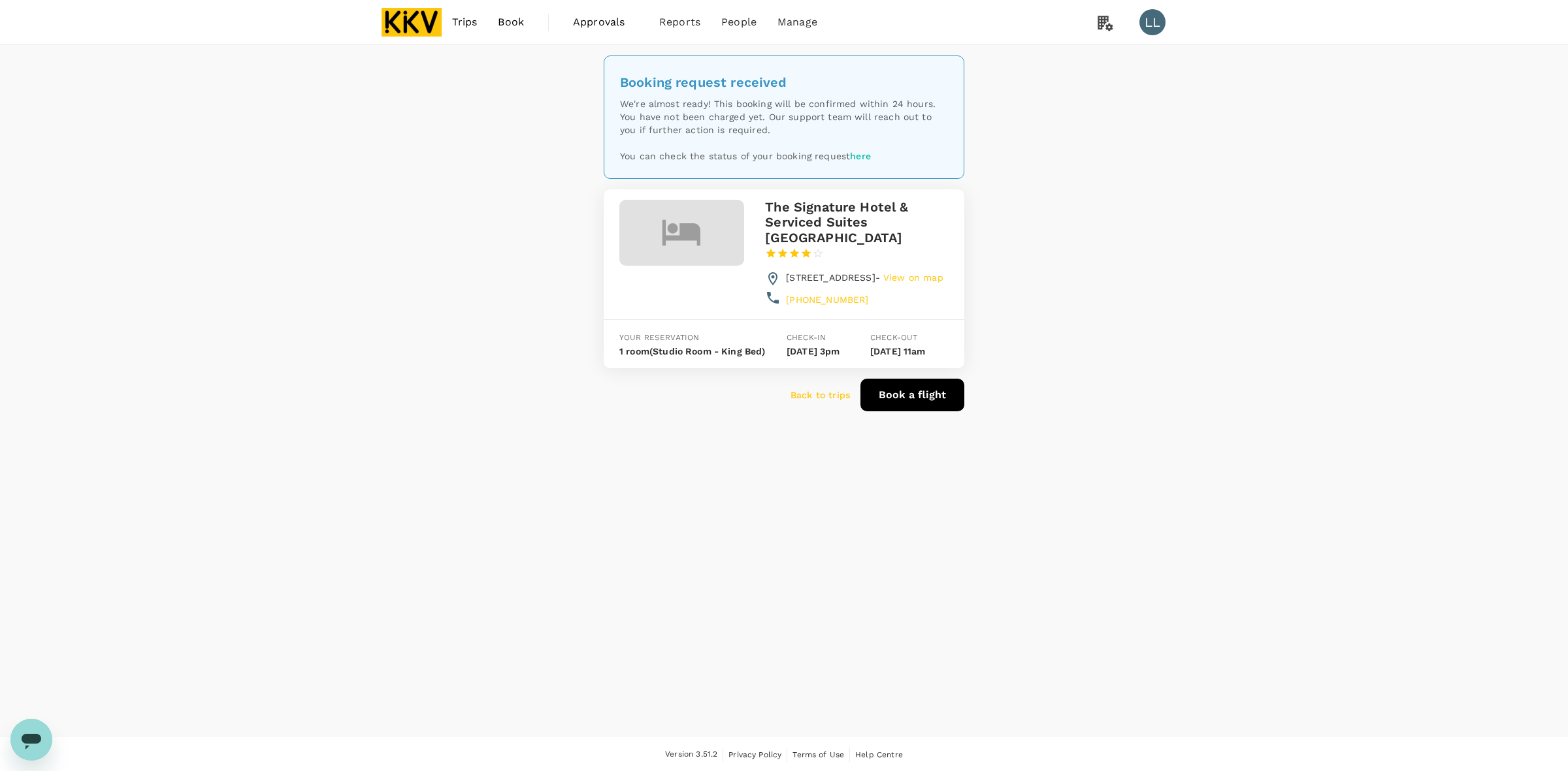
click at [834, 401] on p "Back to trips" at bounding box center [820, 395] width 60 height 13
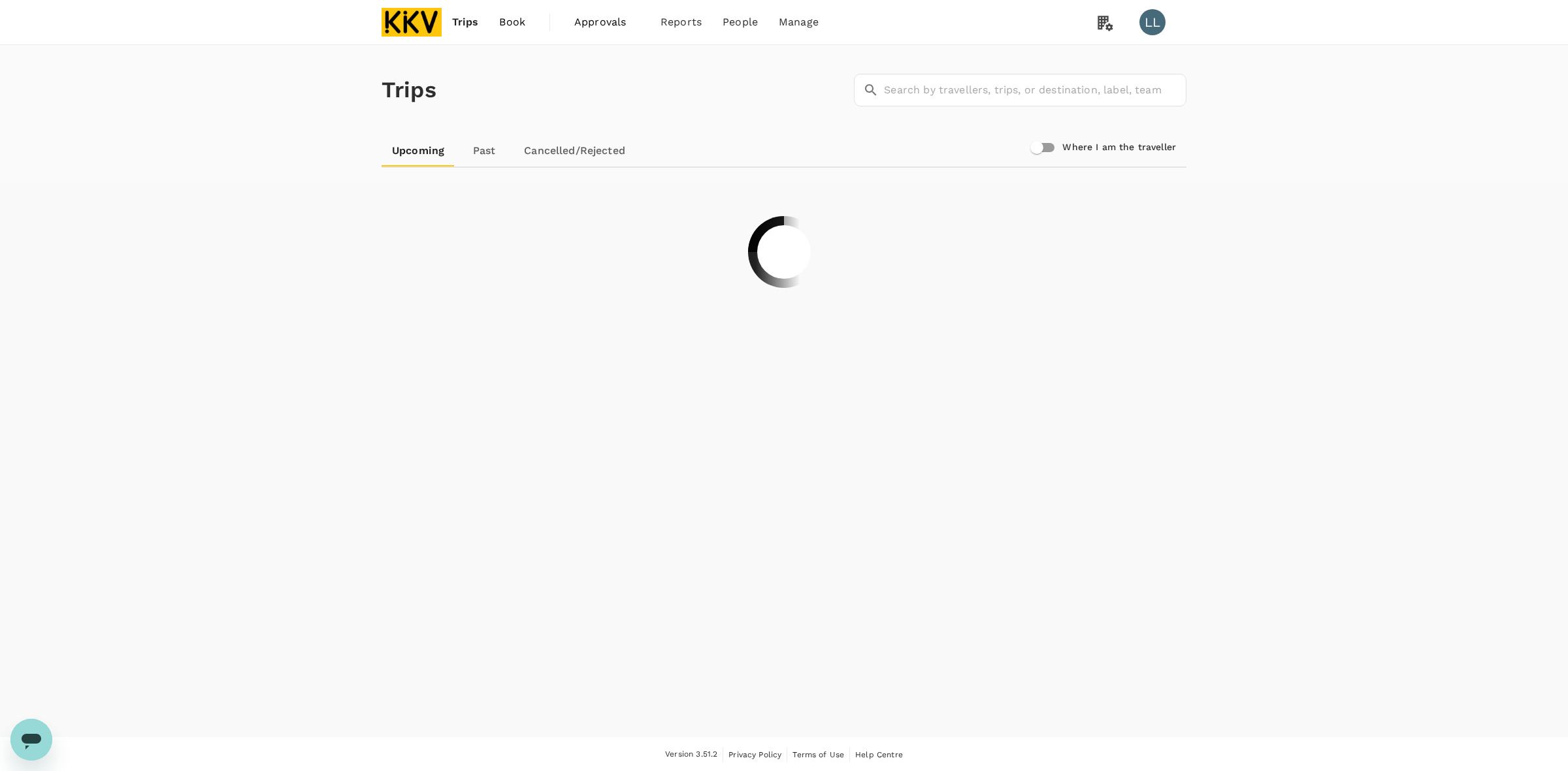
click at [1327, 314] on div "Trips ​ ​ Upcoming Past Cancelled/Rejected Where I am the traveller" at bounding box center [784, 390] width 1568 height 692
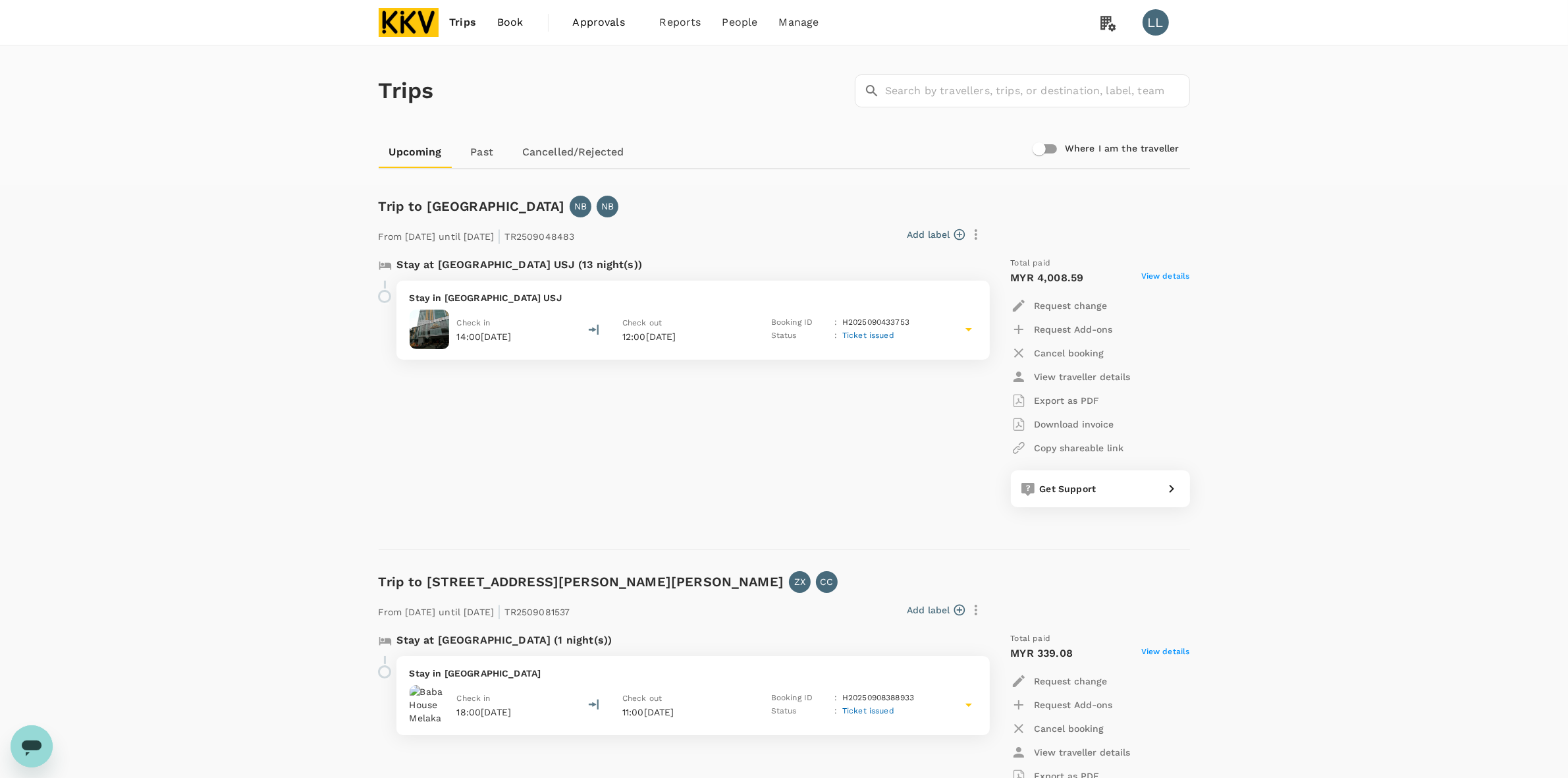
drag, startPoint x: 219, startPoint y: 428, endPoint x: 227, endPoint y: 410, distance: 19.7
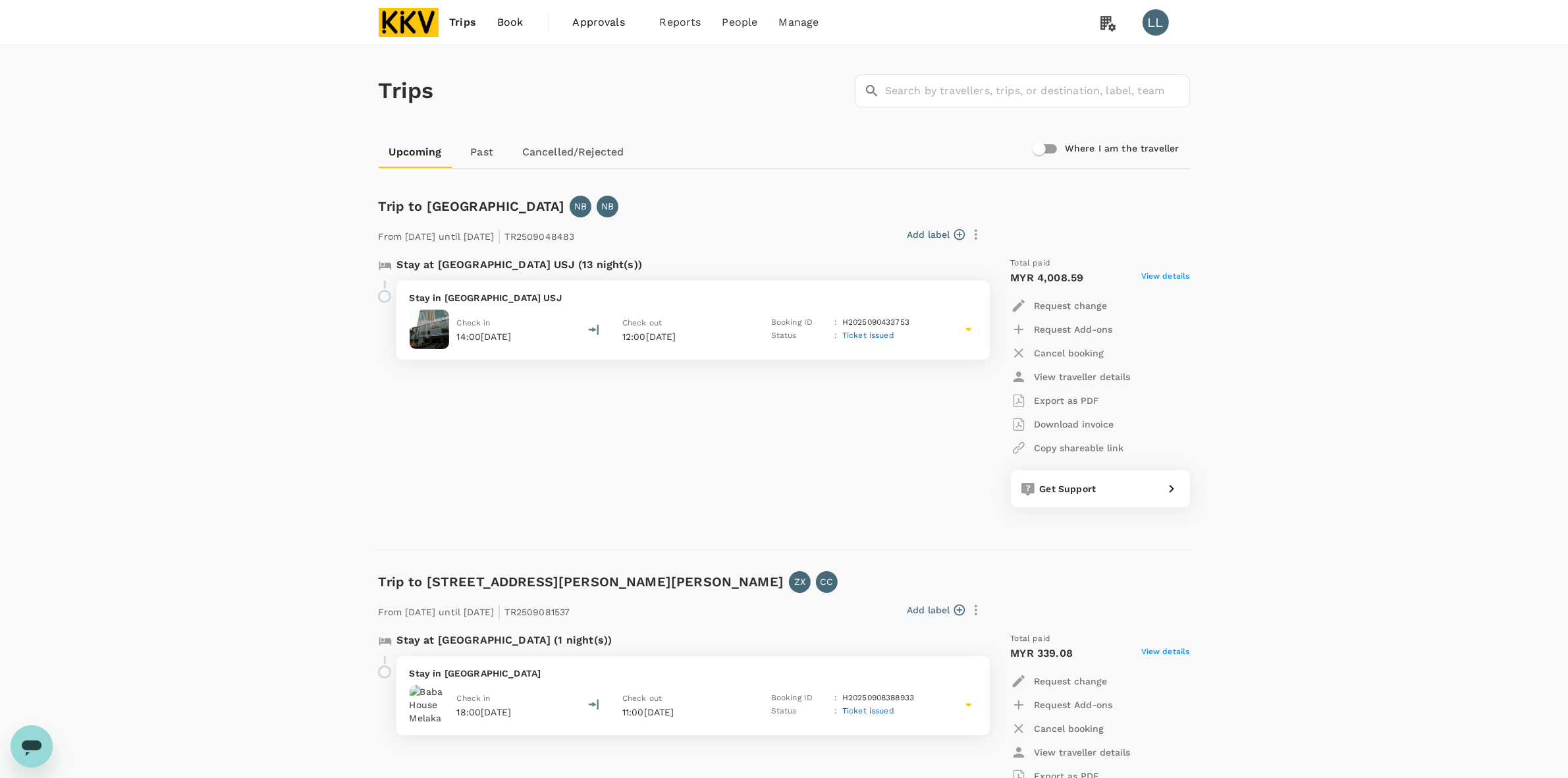
click at [412, 23] on img at bounding box center [408, 23] width 60 height 29
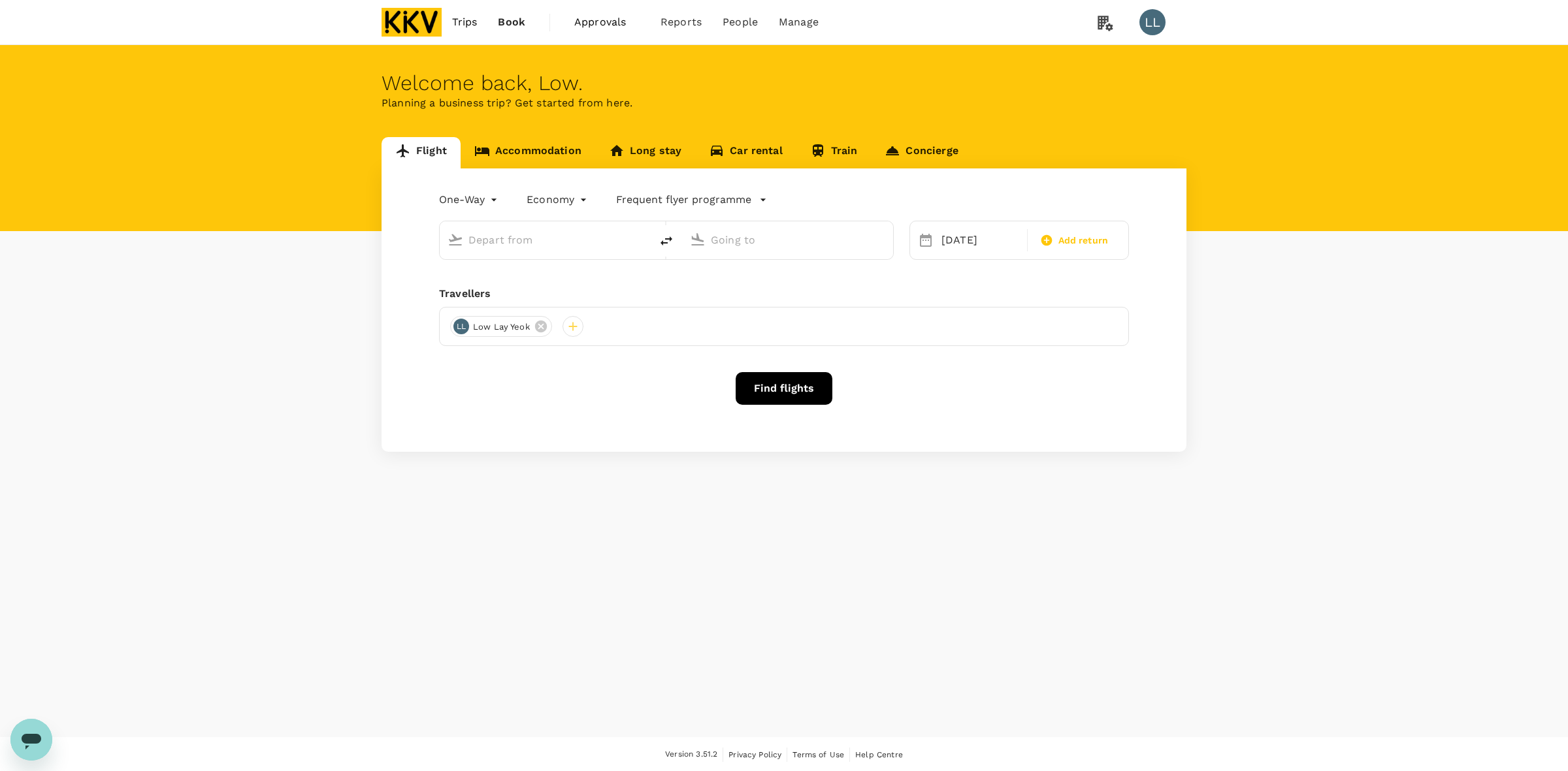
type input "Kuala Lumpur Intl ([GEOGRAPHIC_DATA])"
type input "Singapore Changi (SIN)"
type input "Kuala Lumpur Intl ([GEOGRAPHIC_DATA])"
type input "Singapore Changi (SIN)"
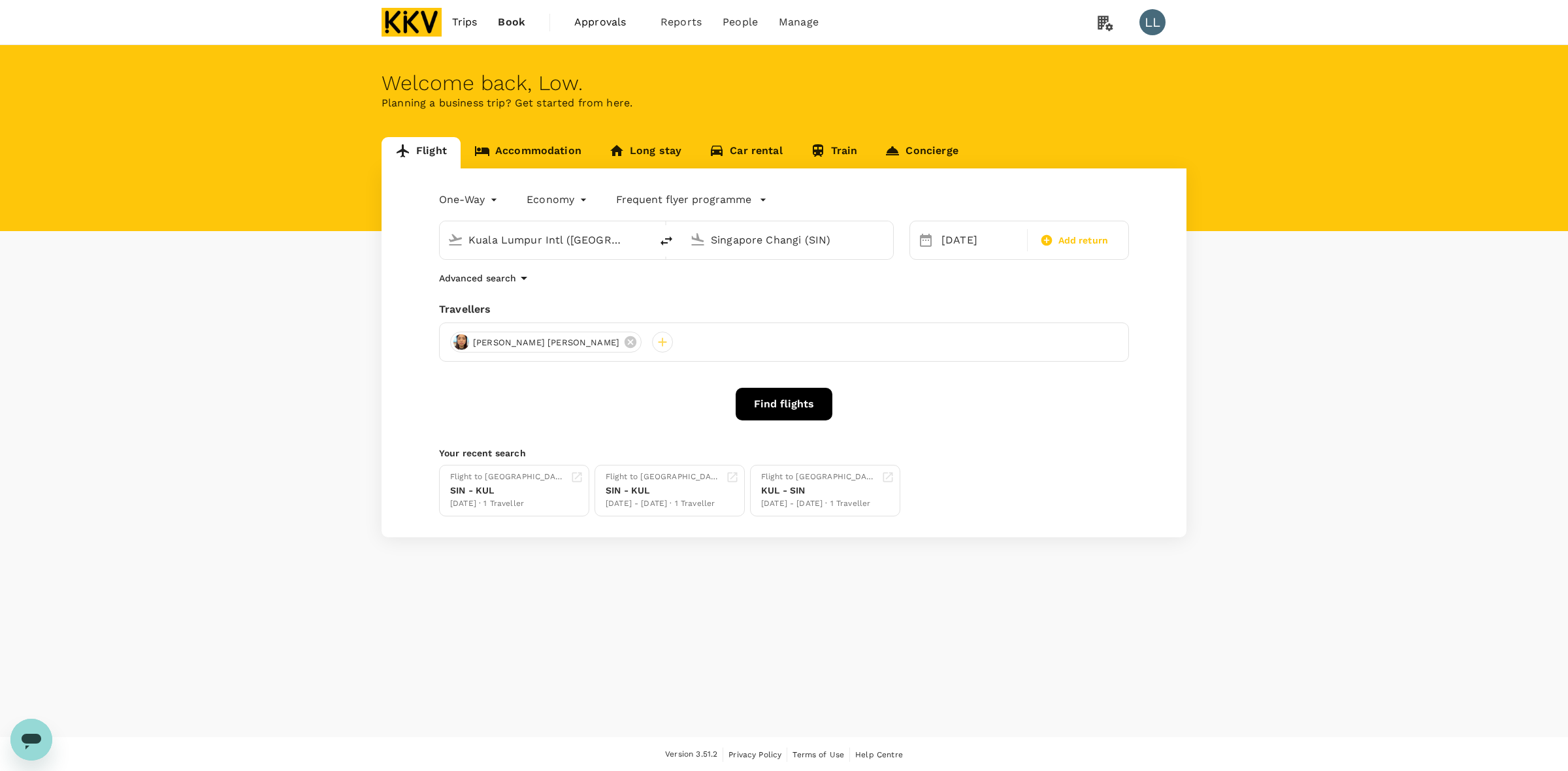
click at [1278, 249] on div "Flight Accommodation Long stay Car rental Train Concierge One-Way oneway Econom…" at bounding box center [784, 337] width 1568 height 400
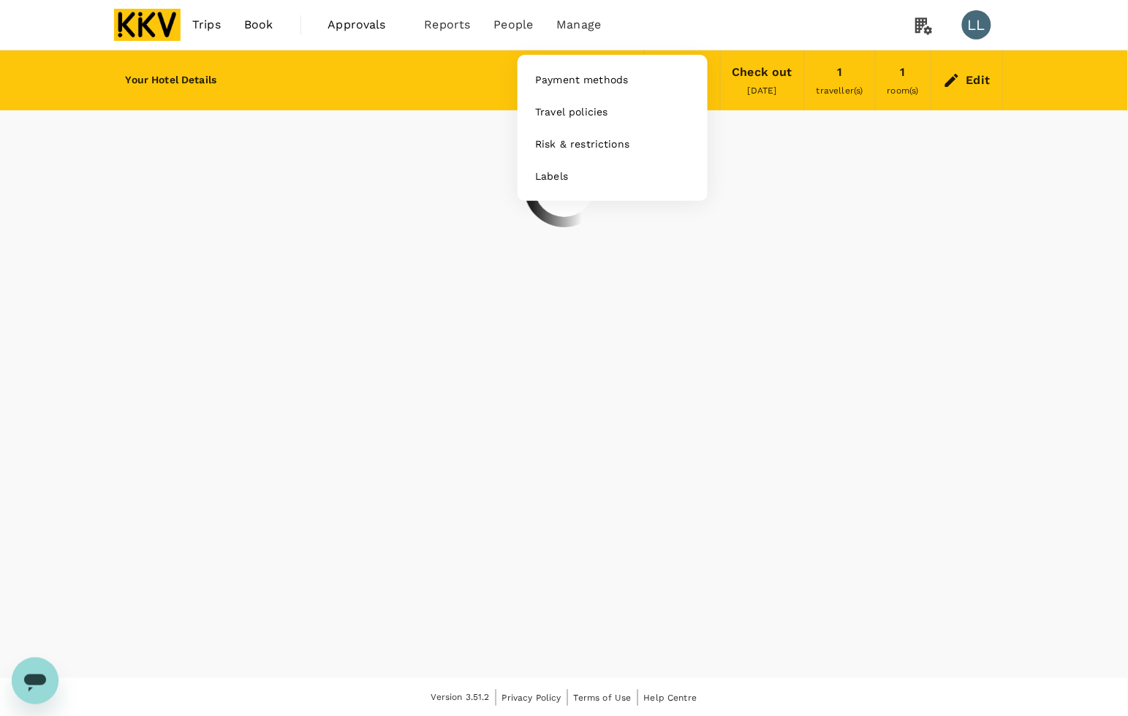
click at [578, 16] on span "Manage" at bounding box center [578, 25] width 45 height 18
click at [577, 87] on span "Payment methods" at bounding box center [581, 79] width 93 height 15
